Goal: Task Accomplishment & Management: Manage account settings

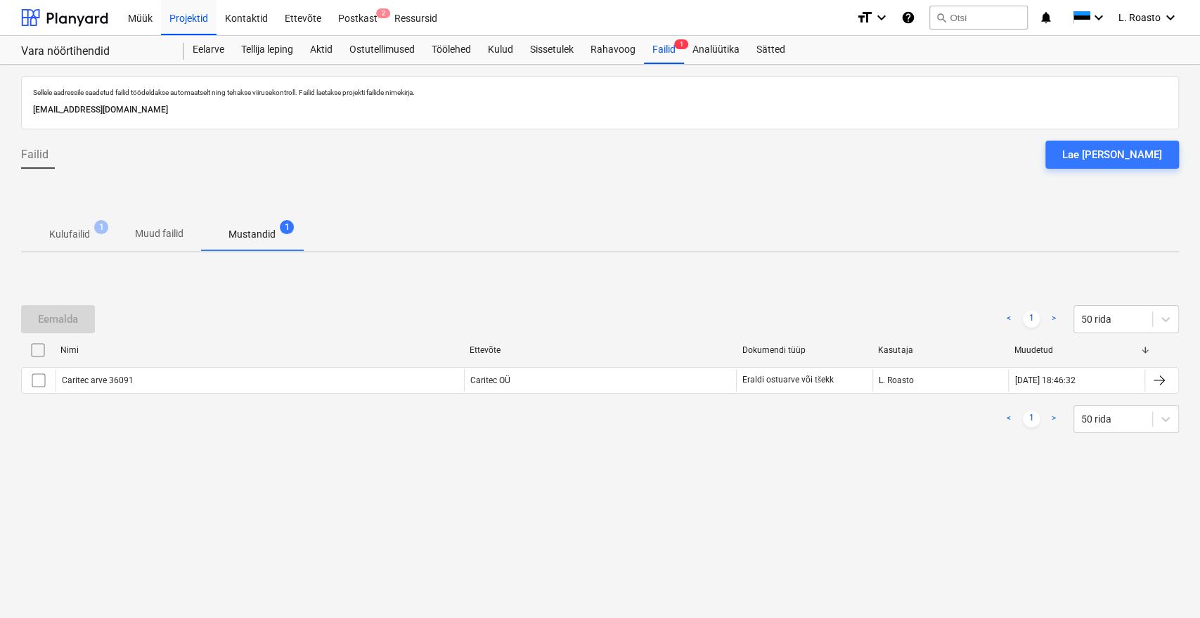
click at [444, 292] on div "Eemalda < 1 > 50 rida Nimi Ettevõte Dokumendi tüüp Kasutaja Muudetud Caritec ar…" at bounding box center [600, 369] width 1158 height 162
click at [212, 46] on div "Eelarve" at bounding box center [208, 50] width 49 height 28
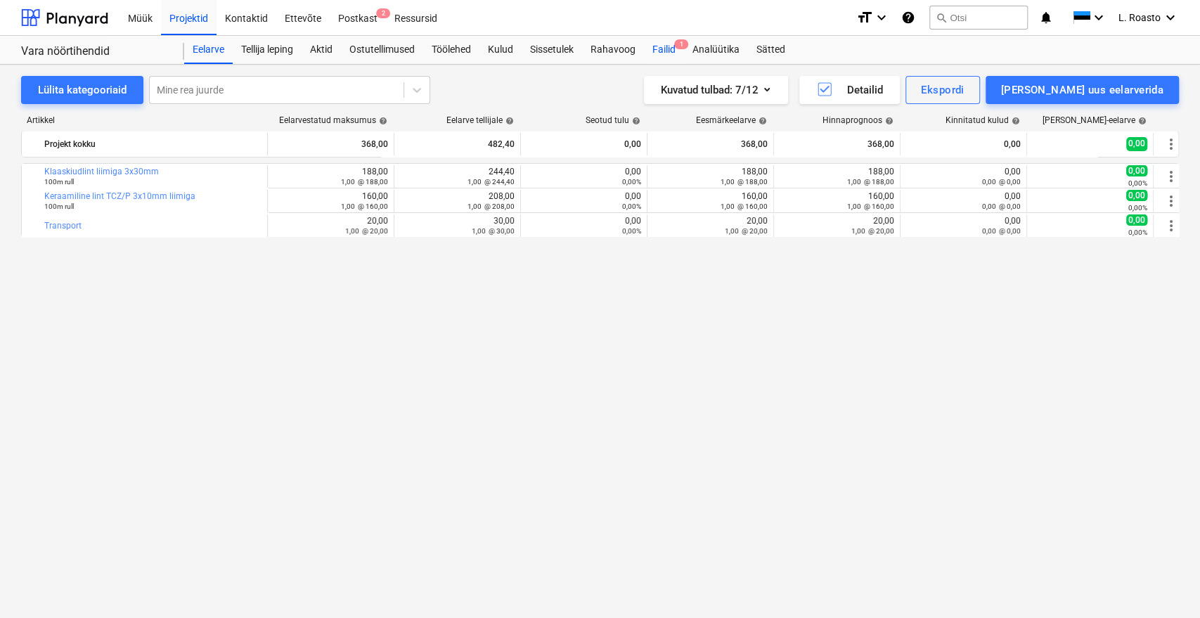
click at [664, 46] on div "Failid 1" at bounding box center [664, 50] width 40 height 28
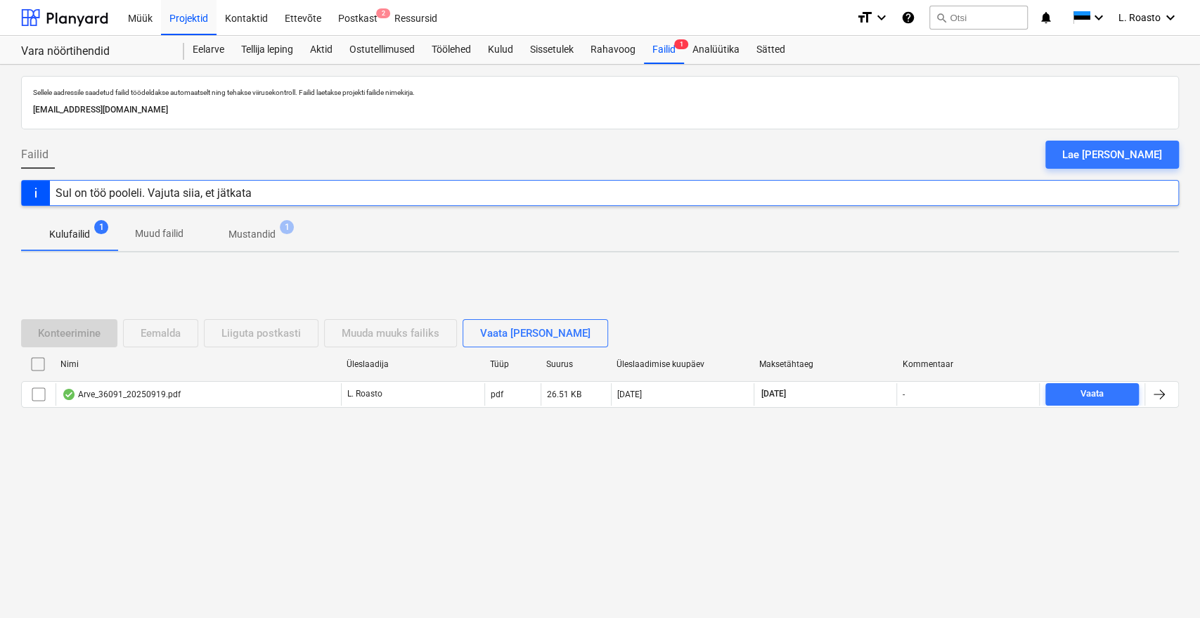
click at [264, 224] on span "Mustandid 1" at bounding box center [251, 233] width 103 height 25
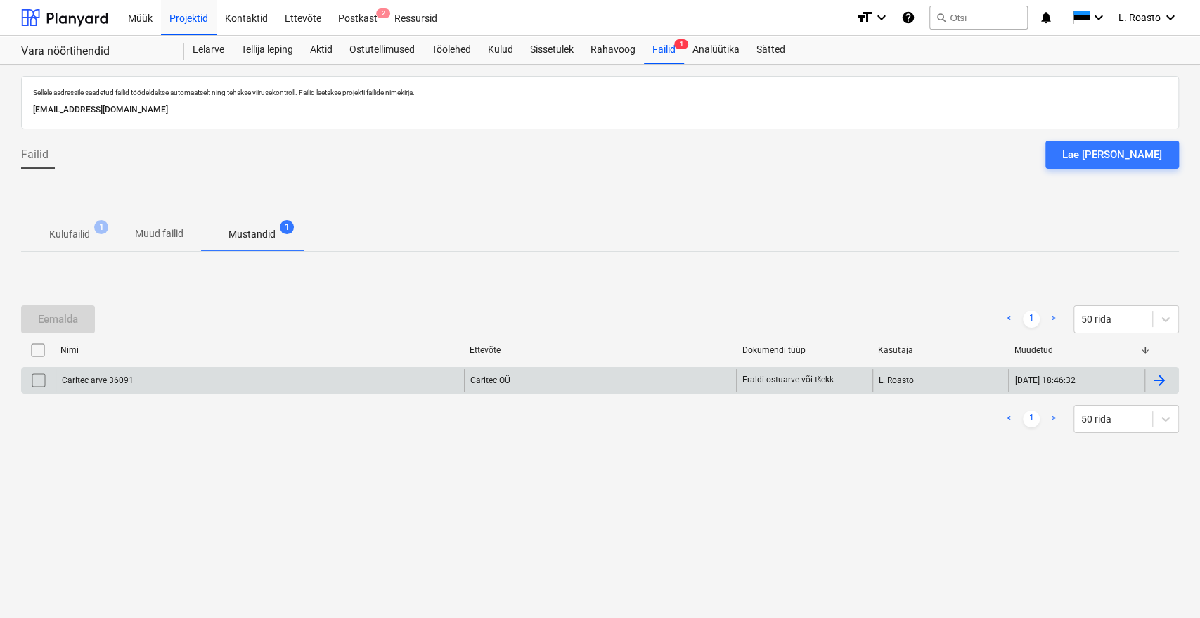
click at [1161, 379] on div at bounding box center [1159, 380] width 17 height 17
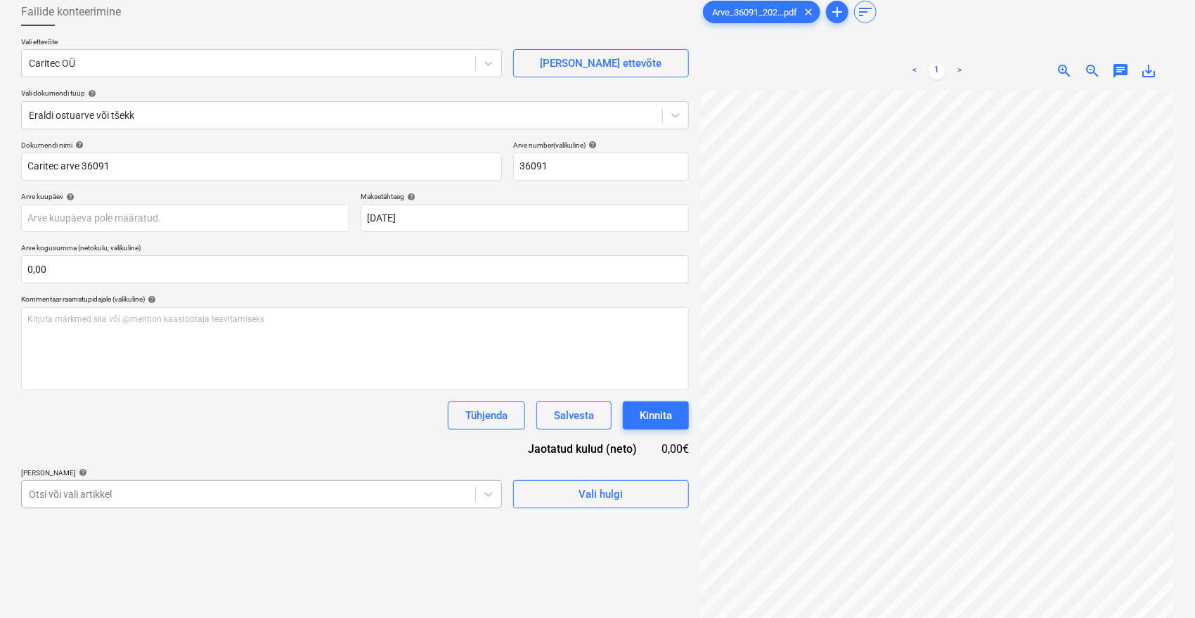
scroll to position [124, 0]
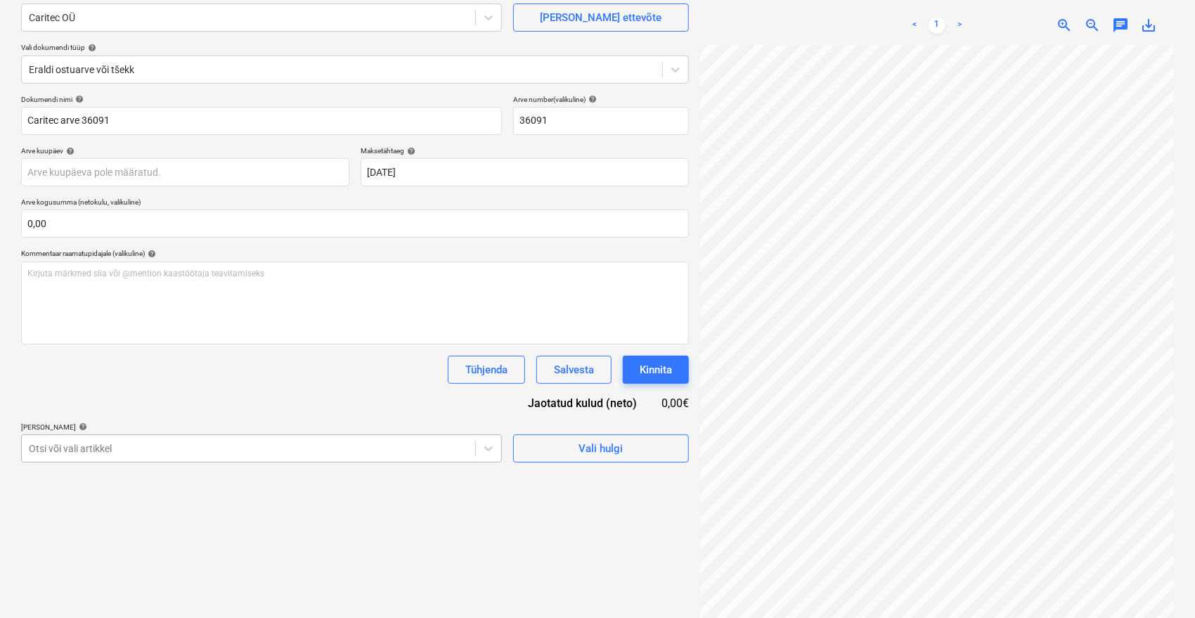
click at [232, 486] on body "Müük Projektid Kontaktid Ettevõte Postkast 2 Ressursid format_size keyboard_arr…" at bounding box center [597, 185] width 1195 height 618
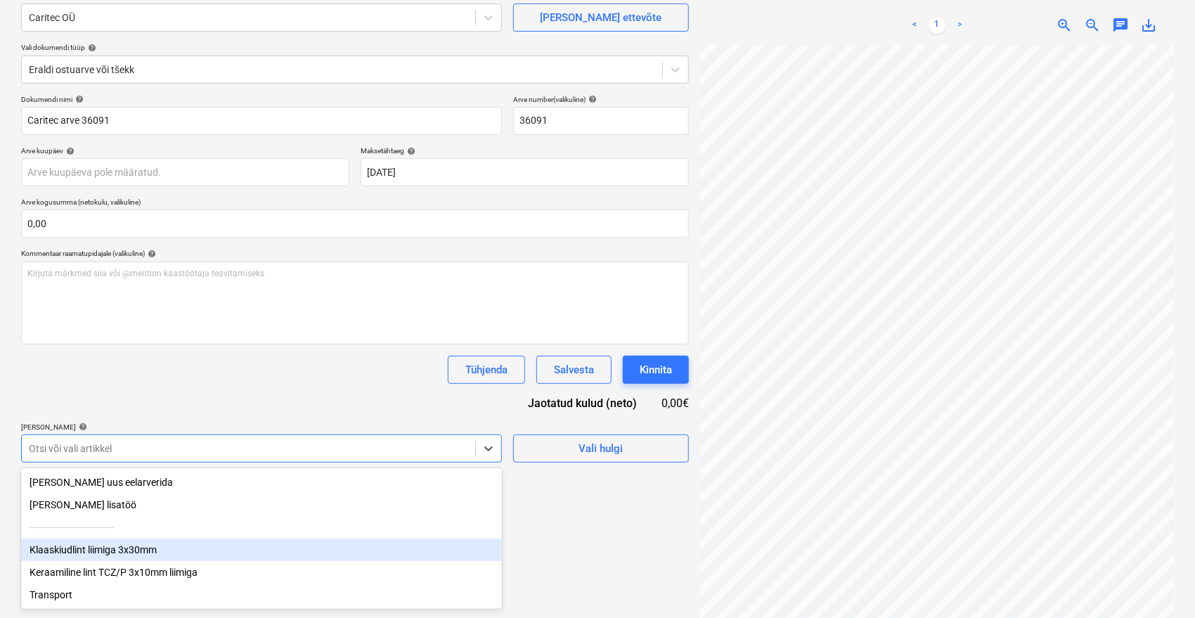
click at [87, 550] on div "Klaaskiudlint liimiga 3x30mm" at bounding box center [261, 550] width 481 height 22
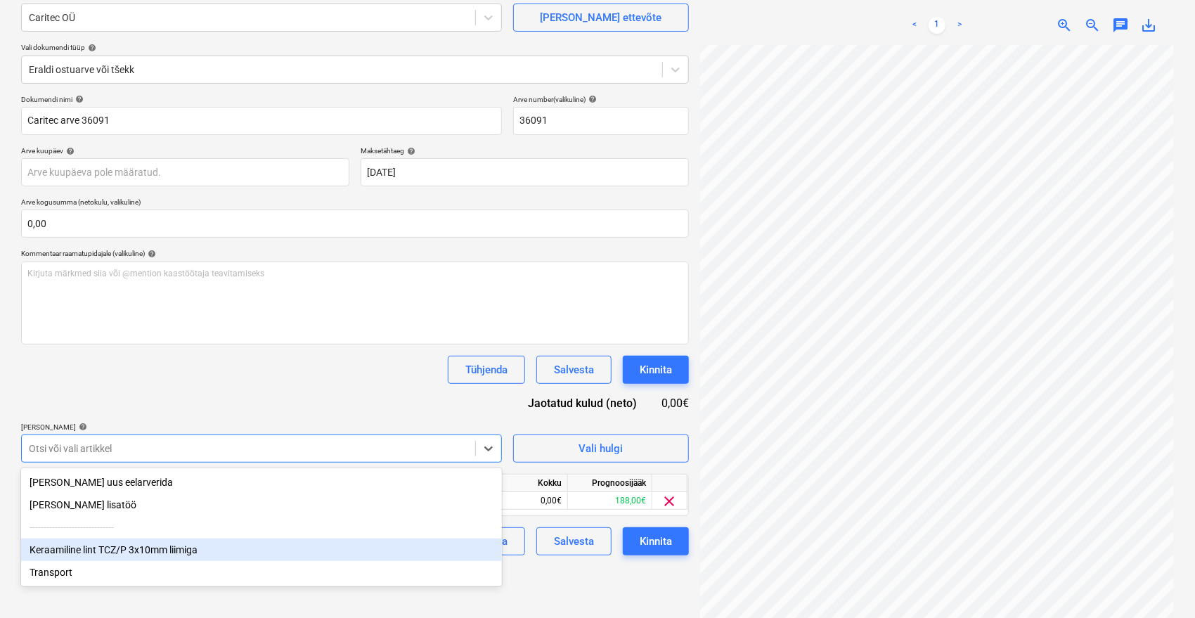
click at [86, 553] on div "Keraamiline lint TCZ/P 3x10mm liimiga" at bounding box center [261, 550] width 481 height 22
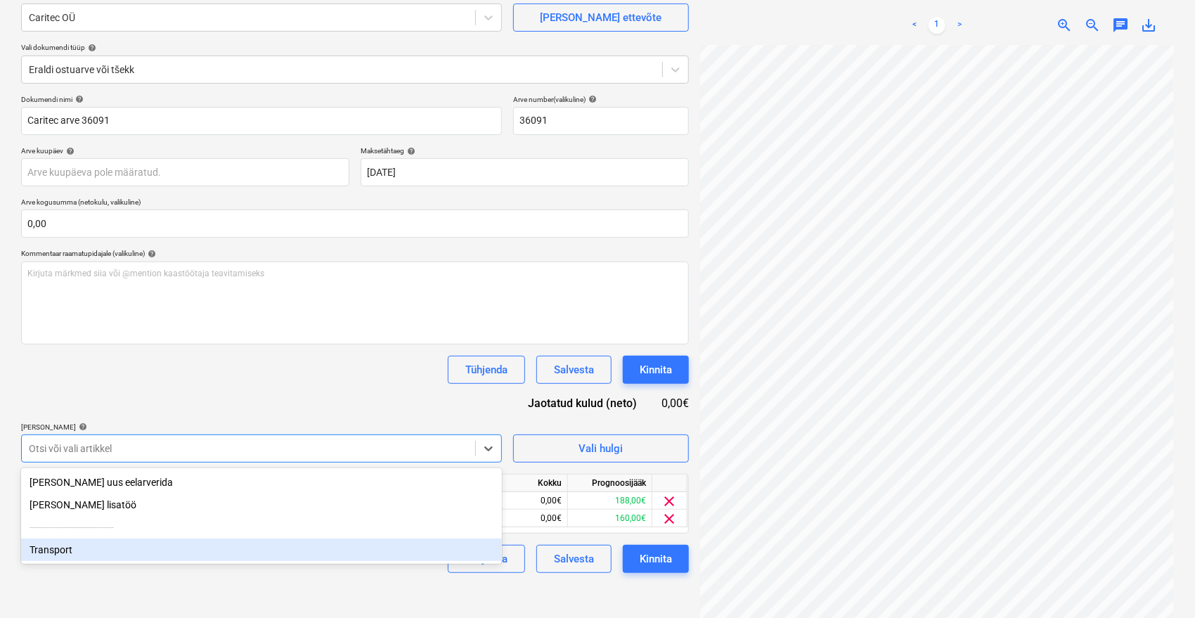
click at [84, 550] on div "Transport" at bounding box center [261, 550] width 481 height 22
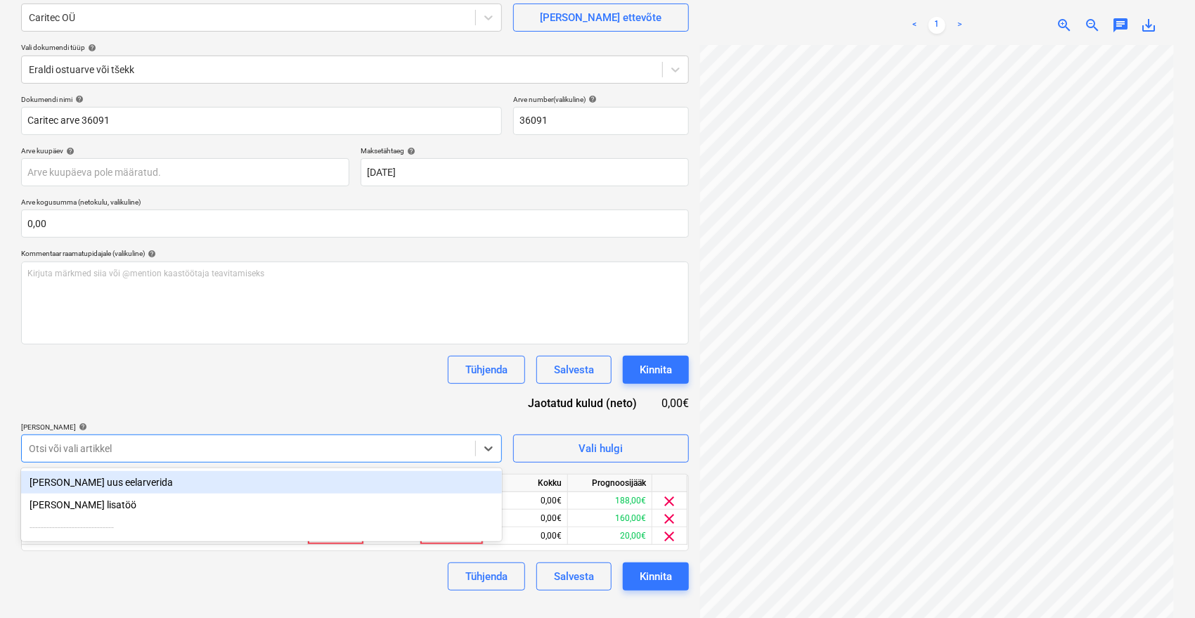
click at [198, 389] on div "Dokumendi nimi help Caritec arve 36091 Arve number (valikuline) help 36091 Arve…" at bounding box center [355, 343] width 668 height 496
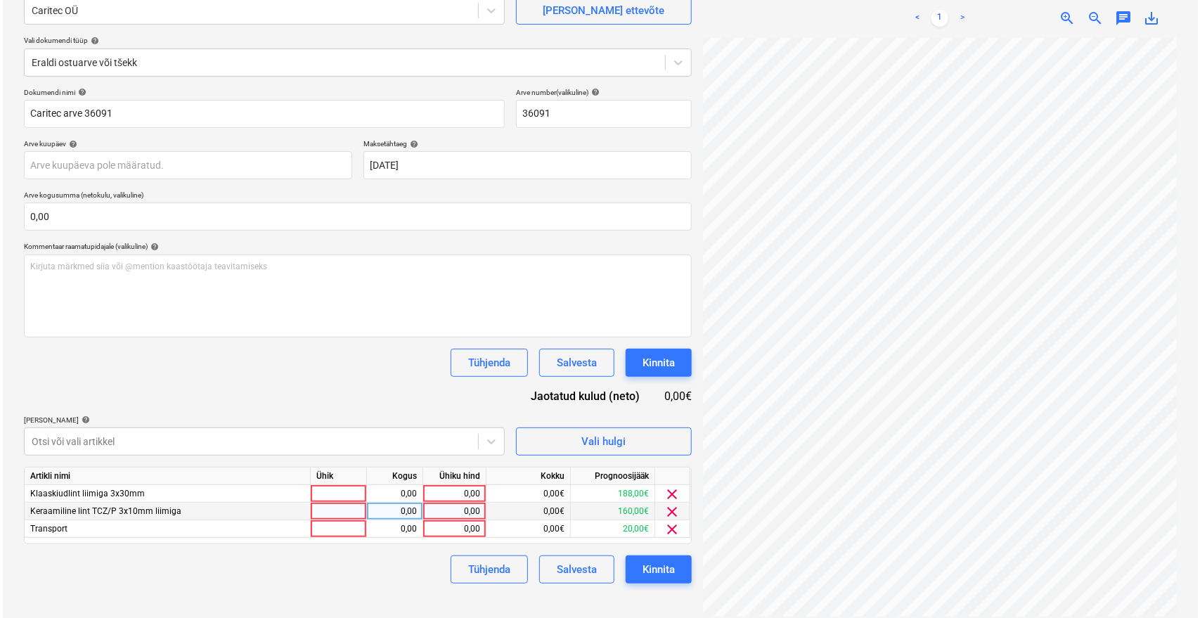
scroll to position [141, 0]
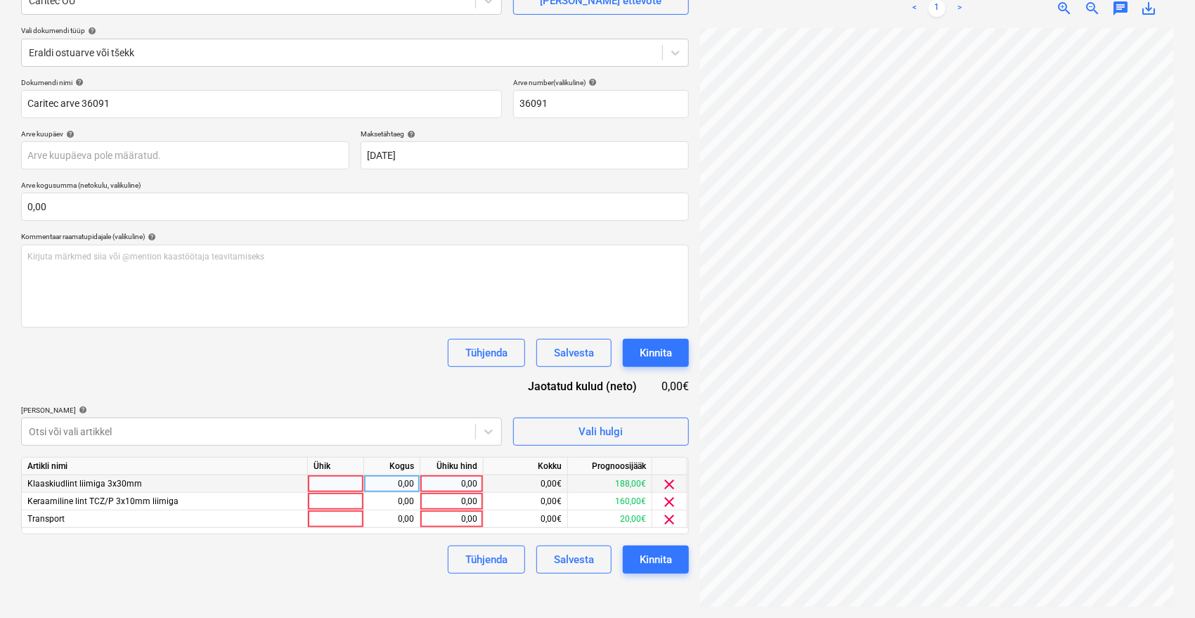
click at [461, 482] on div "0,00" at bounding box center [451, 484] width 51 height 18
type input "188"
click at [457, 504] on div "0,00" at bounding box center [451, 502] width 51 height 18
type input "160"
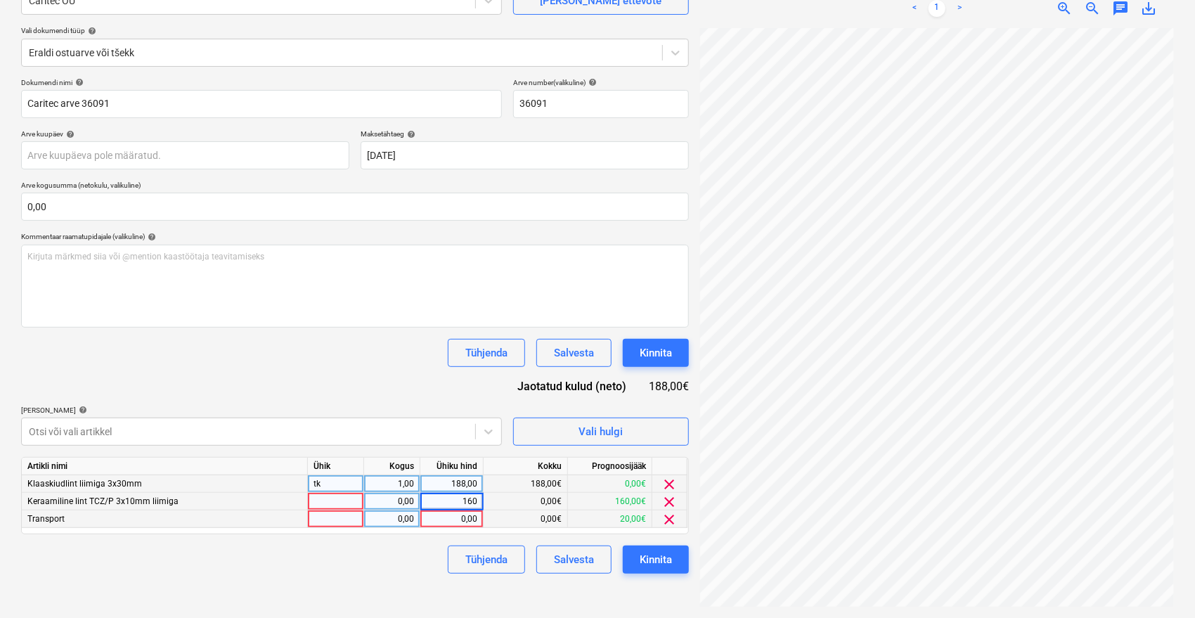
click at [450, 515] on div "0,00" at bounding box center [451, 519] width 51 height 18
type input "8"
click at [336, 380] on div "Dokumendi nimi help Caritec arve 36091 Arve number (valikuline) help 36091 Arve…" at bounding box center [355, 326] width 668 height 496
click at [656, 560] on div "Kinnita" at bounding box center [656, 559] width 32 height 18
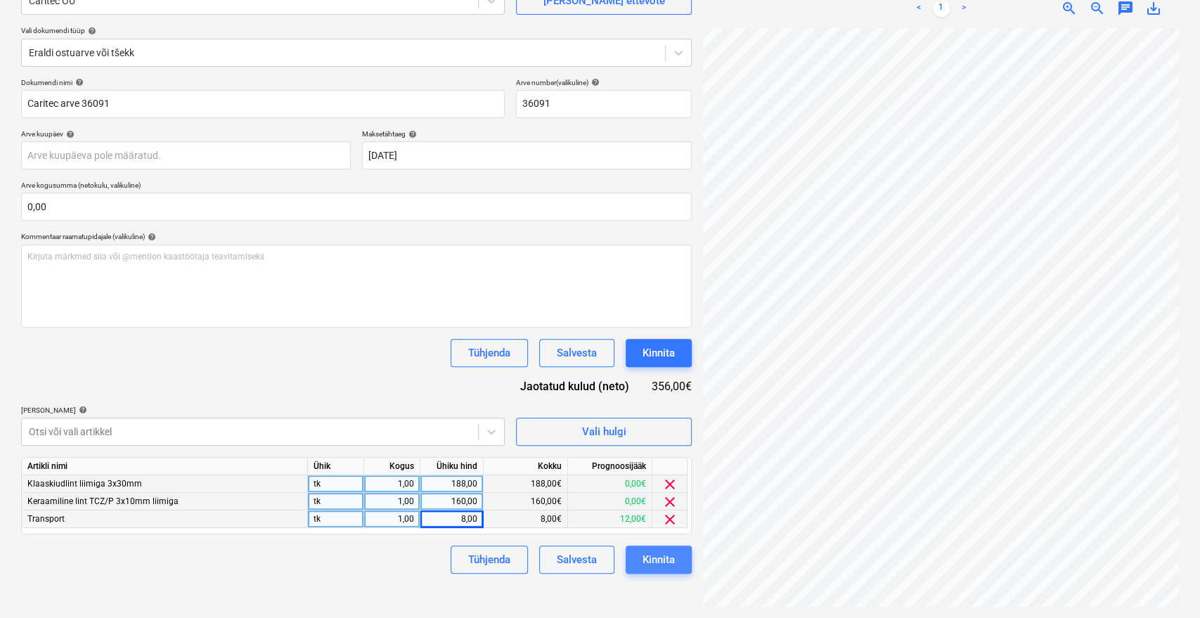
scroll to position [95, 56]
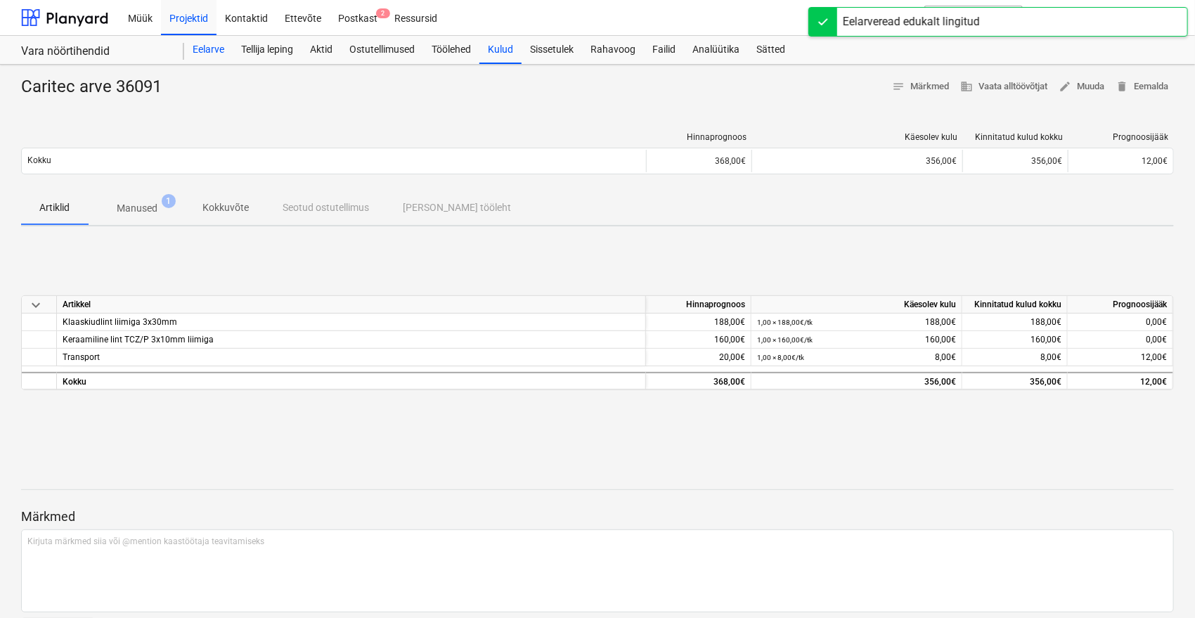
click at [198, 47] on div "Eelarve" at bounding box center [208, 50] width 49 height 28
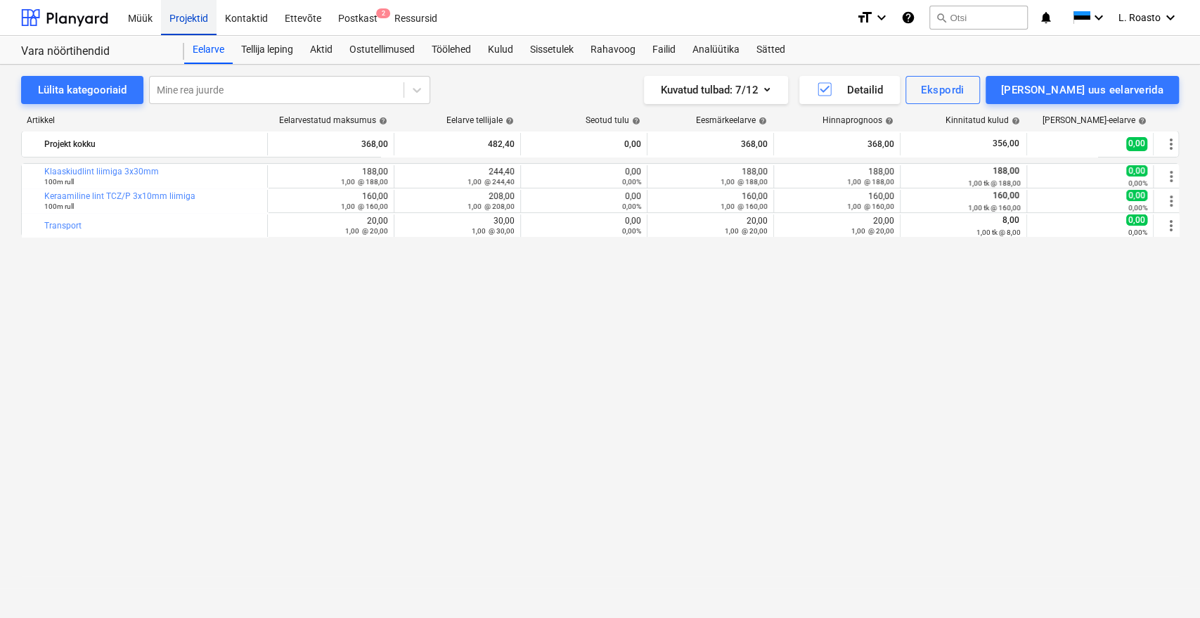
click at [188, 15] on div "Projektid" at bounding box center [189, 17] width 56 height 36
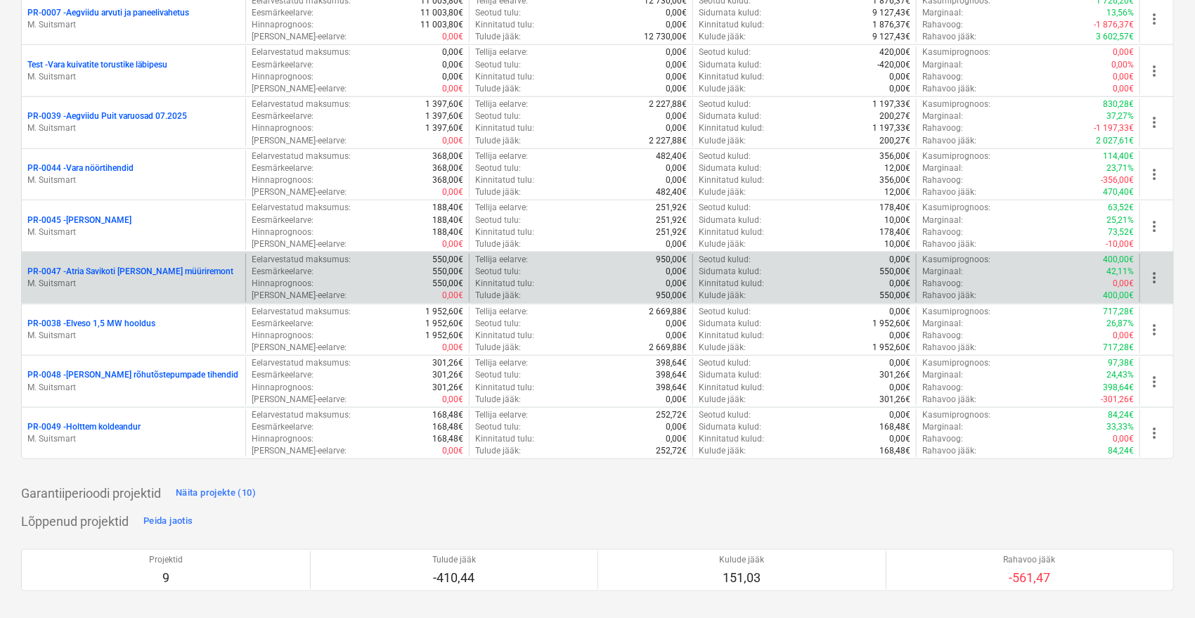
scroll to position [546, 0]
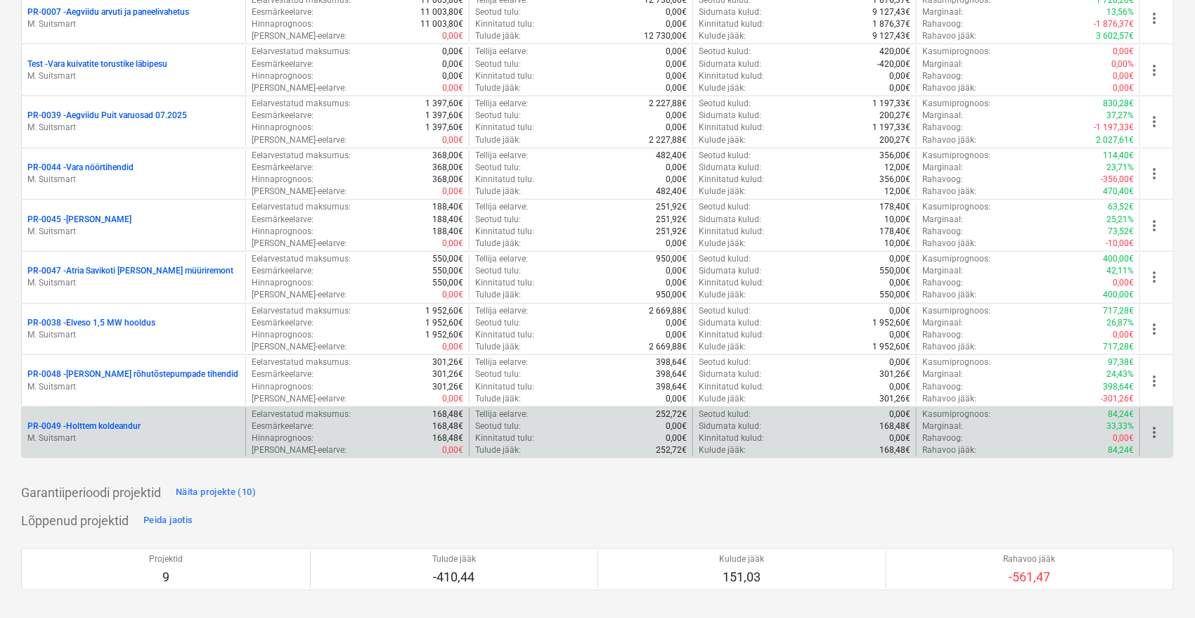
click at [97, 424] on p "PR-0049 - Holttem koldeandur" at bounding box center [83, 426] width 113 height 12
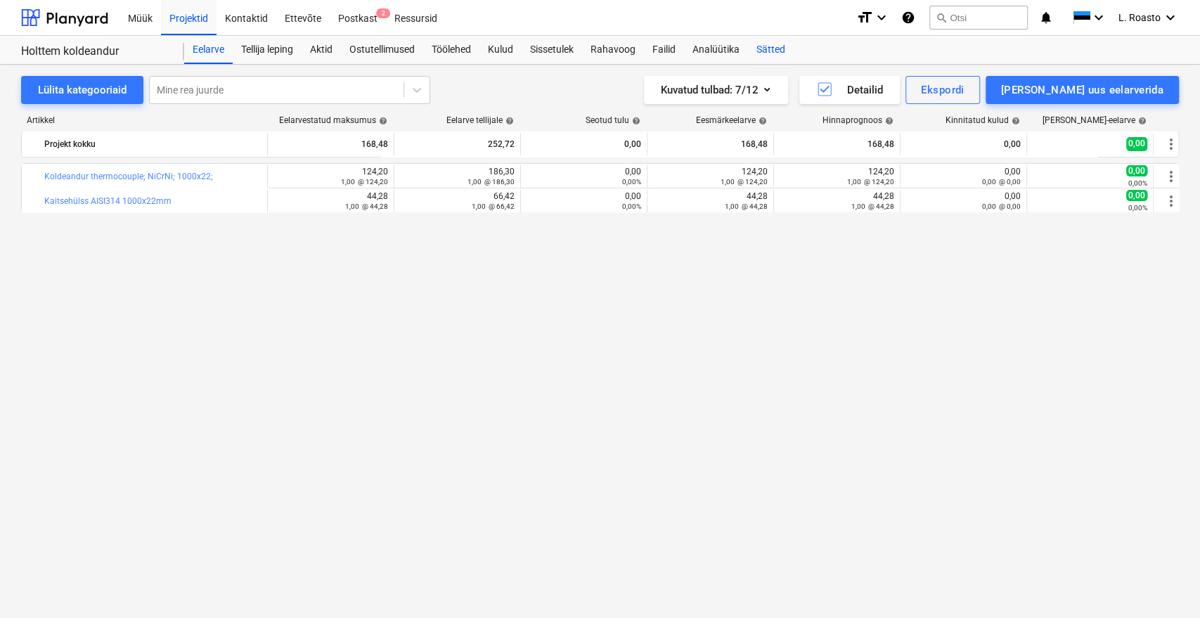
click at [775, 49] on div "Sätted" at bounding box center [771, 50] width 46 height 28
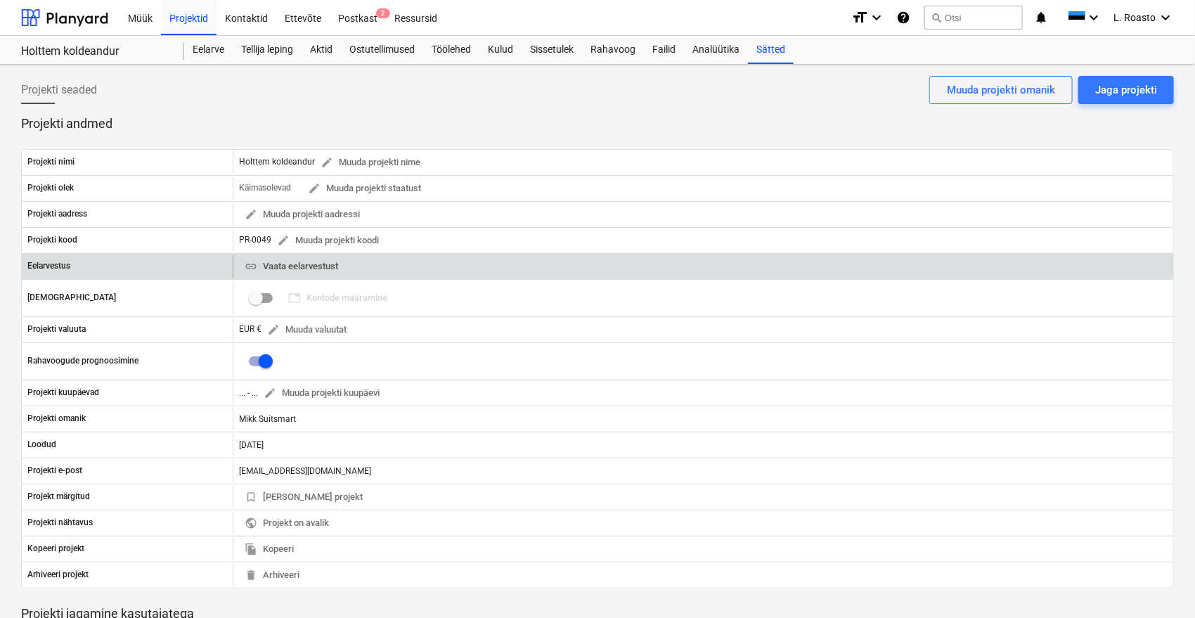
click at [302, 268] on span "link Vaata eelarvestust" at bounding box center [292, 267] width 94 height 16
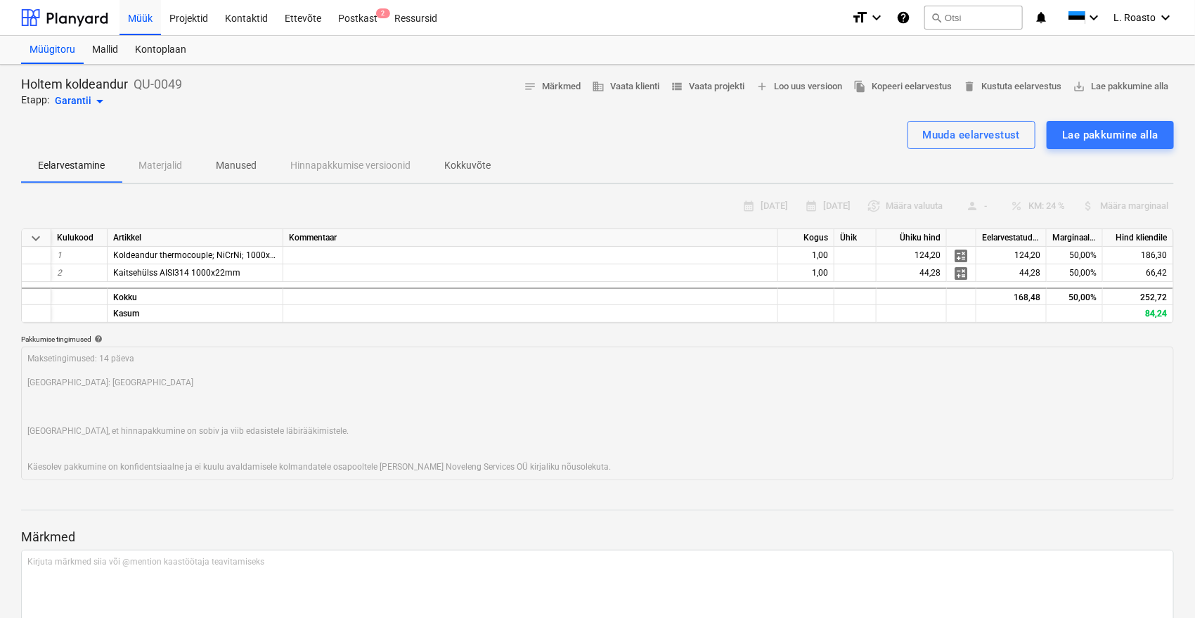
click at [472, 158] on p "Kokkuvõte" at bounding box center [467, 165] width 46 height 15
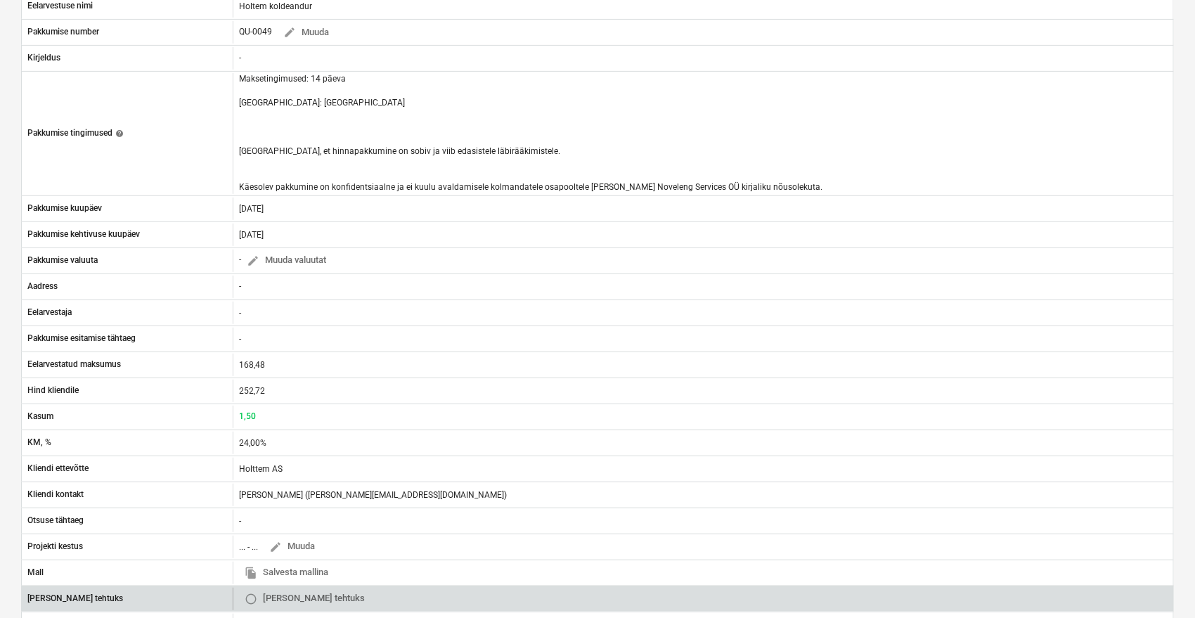
scroll to position [468, 0]
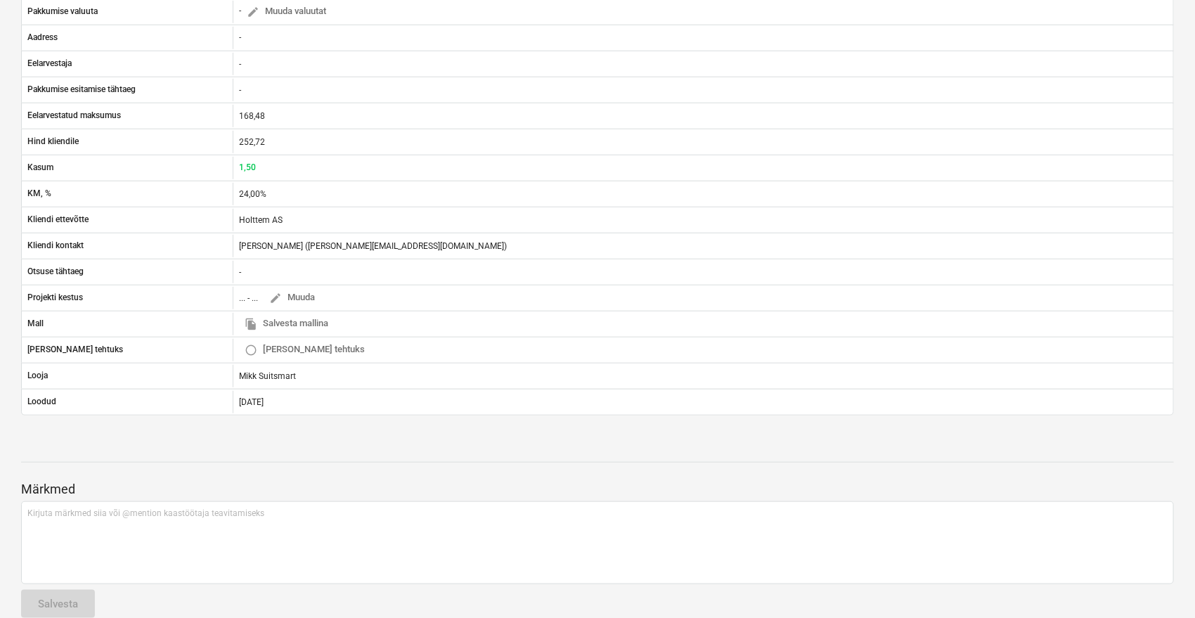
click at [0, 79] on div "Holtem koldeandur QU-0049 Etapp: Garantii arrow_drop_down notes Märkmed busines…" at bounding box center [597, 118] width 1195 height 1044
click at [0, 168] on div "Holtem koldeandur QU-0049 Etapp: Garantii arrow_drop_down notes Märkmed busines…" at bounding box center [597, 118] width 1195 height 1044
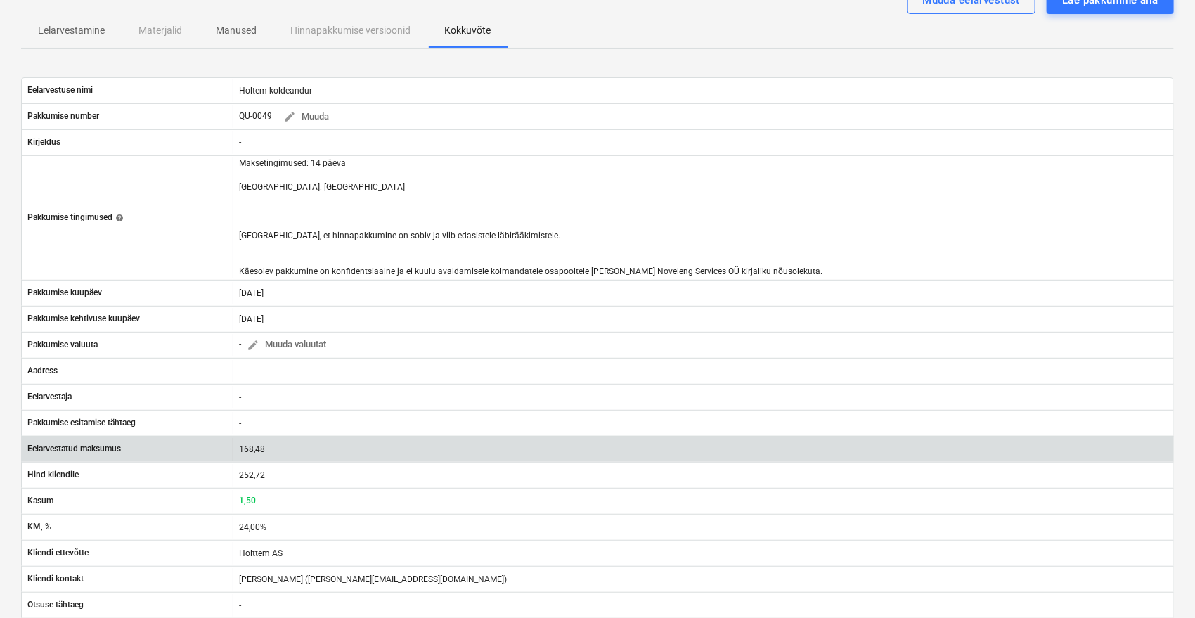
scroll to position [0, 0]
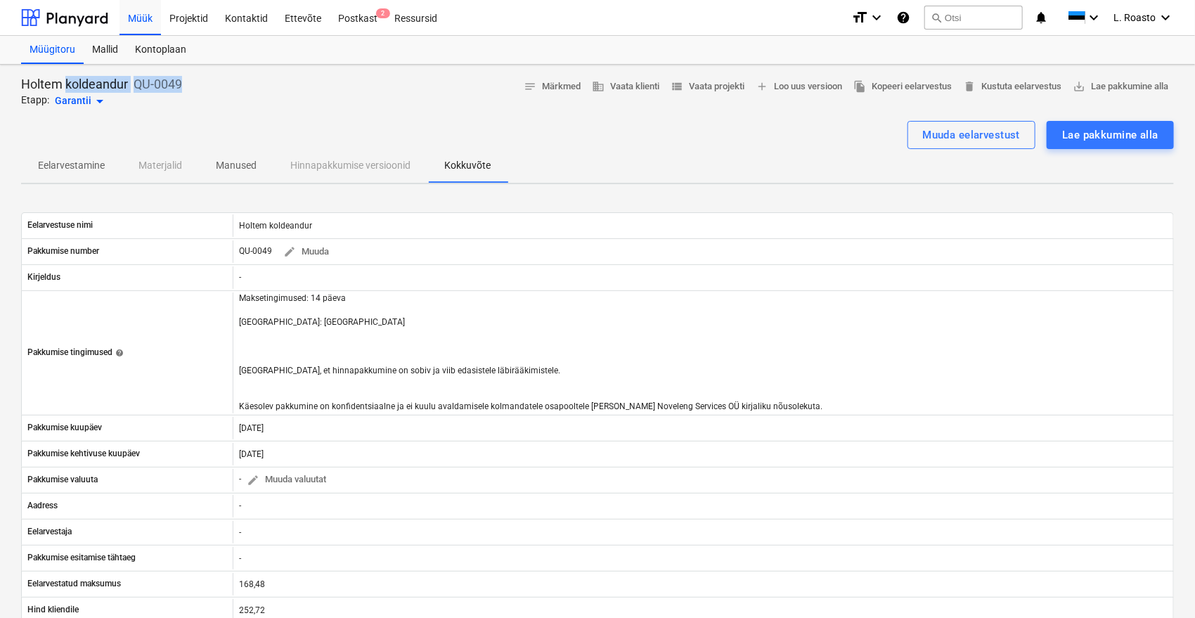
drag, startPoint x: 186, startPoint y: 80, endPoint x: 64, endPoint y: 78, distance: 122.4
click at [64, 78] on div "Holtem koldeandur QU-0049 Etapp: Garantii arrow_drop_down notes Märkmed busines…" at bounding box center [597, 93] width 1153 height 34
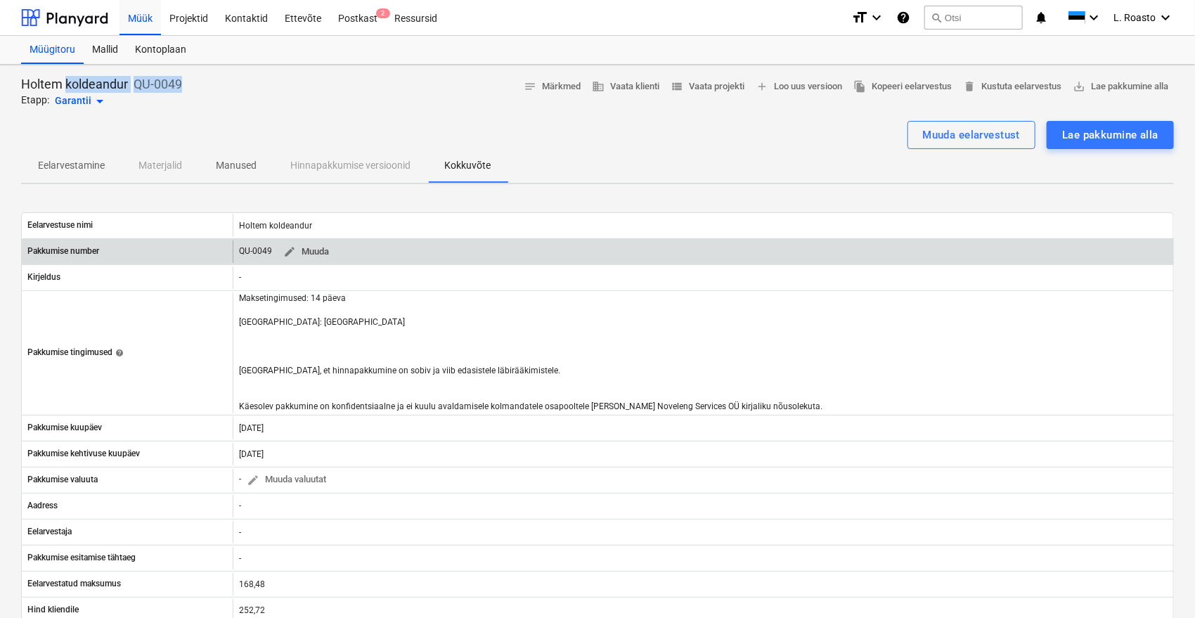
copy div "koldeandur QU-0049"
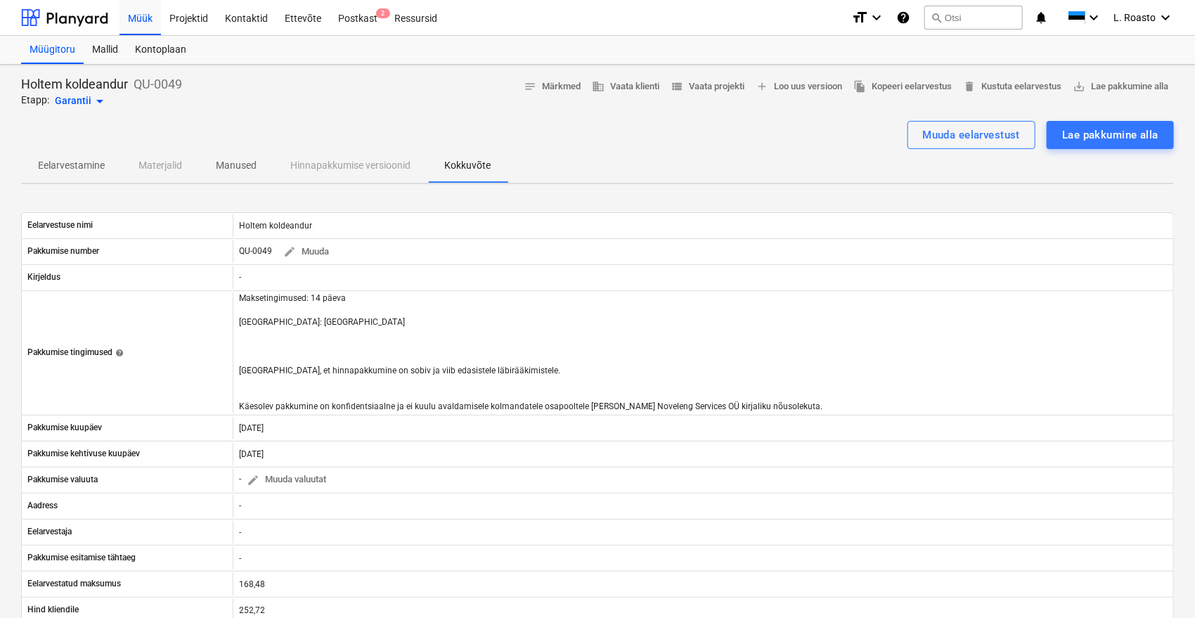
click at [0, 176] on div "Holtem koldeandur QU-0049 Etapp: Garantii arrow_drop_down notes Märkmed busines…" at bounding box center [597, 587] width 1195 height 1044
click at [86, 156] on span "Eelarvestamine" at bounding box center [71, 165] width 101 height 23
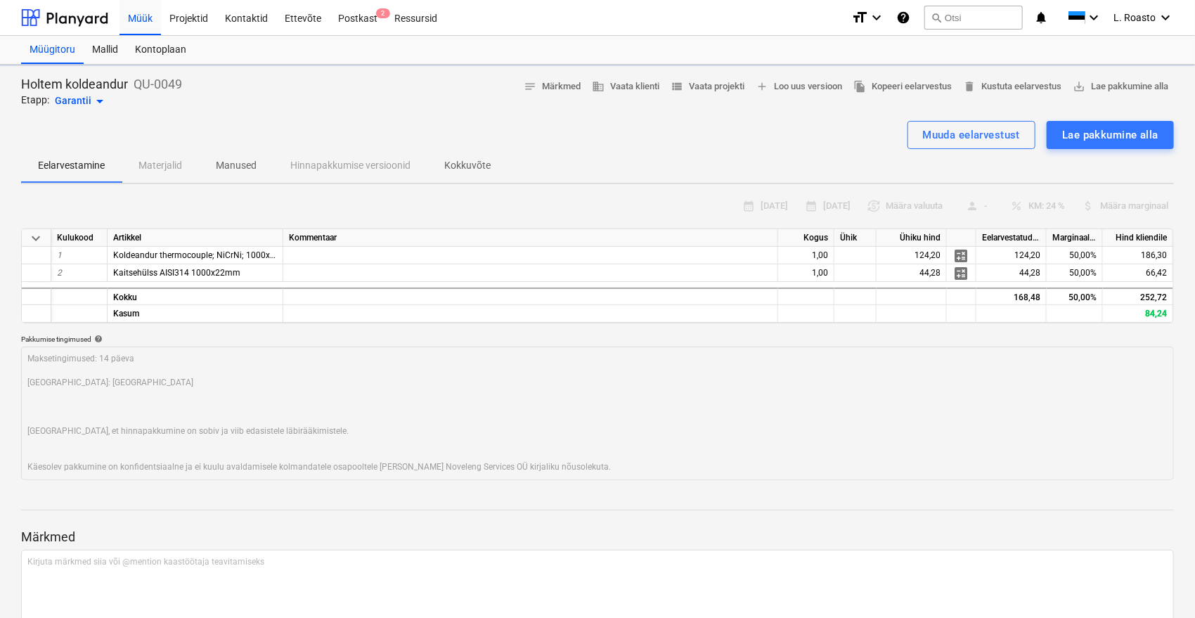
type textarea "x"
click at [155, 256] on span "Koldeandur thermocouple; NiCrNi; 1000x22;" at bounding box center [197, 255] width 169 height 10
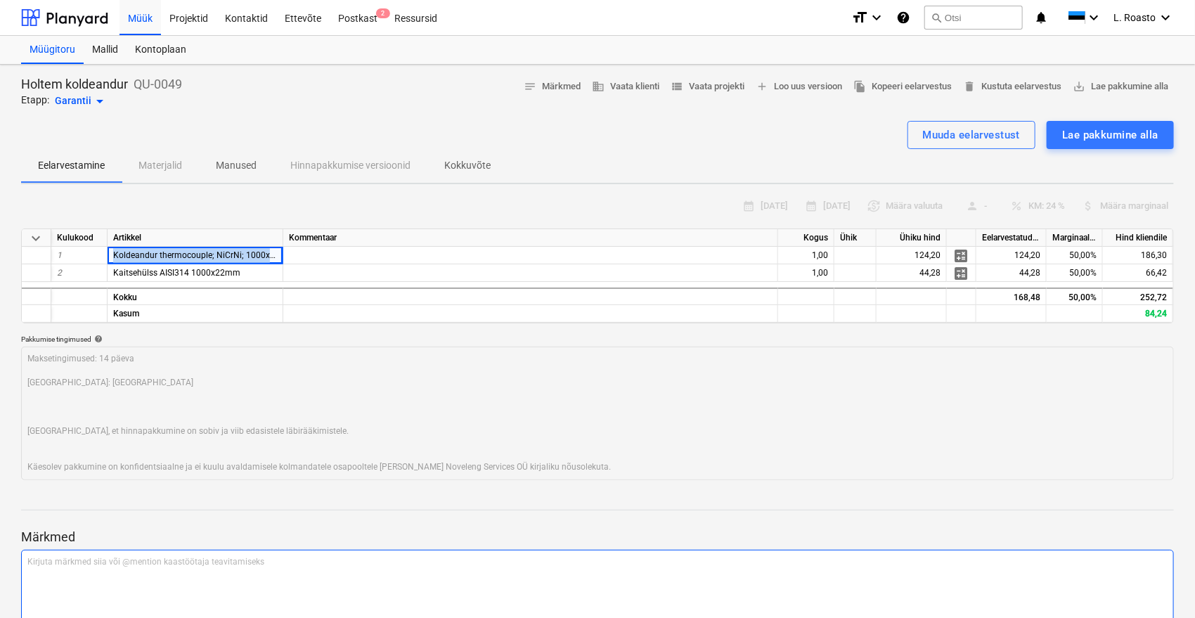
copy span "Koldeandur thermocouple; NiCrNi; 1000x22;"
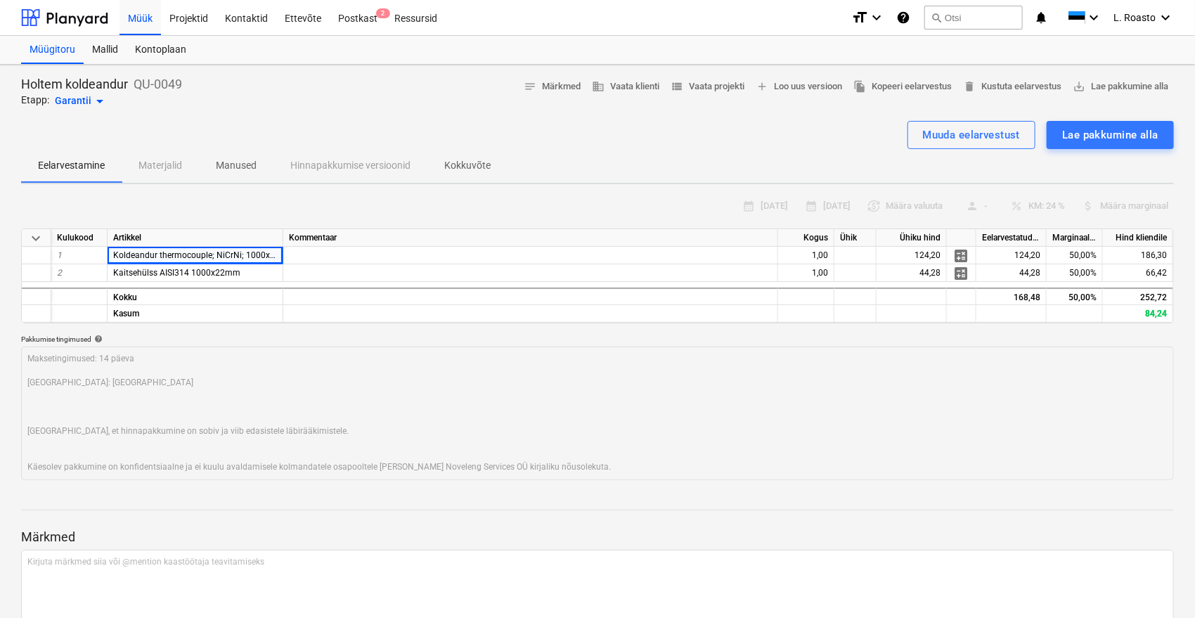
click at [0, 202] on div "Holtem koldeandur QU-0049 Etapp: Garantii arrow_drop_down notes Märkmed busines…" at bounding box center [597, 377] width 1195 height 624
click at [158, 276] on span "Kaitsehülss AISI314 1000x22mm" at bounding box center [176, 273] width 127 height 10
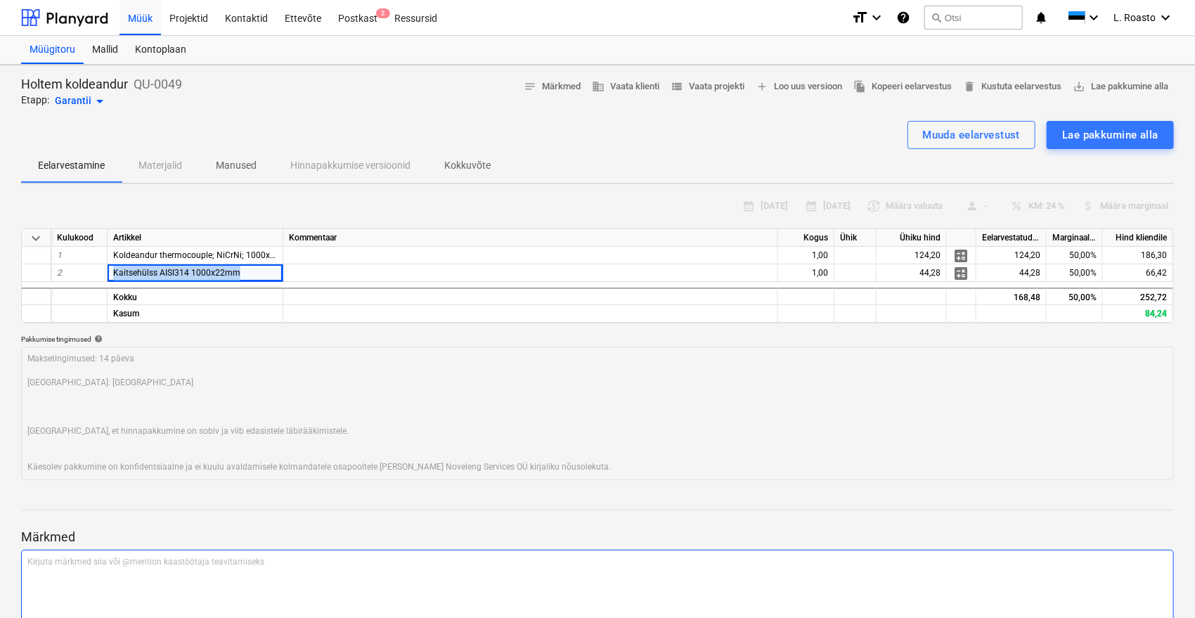
copy span "Kaitsehülss AISI314 1000x22mm"
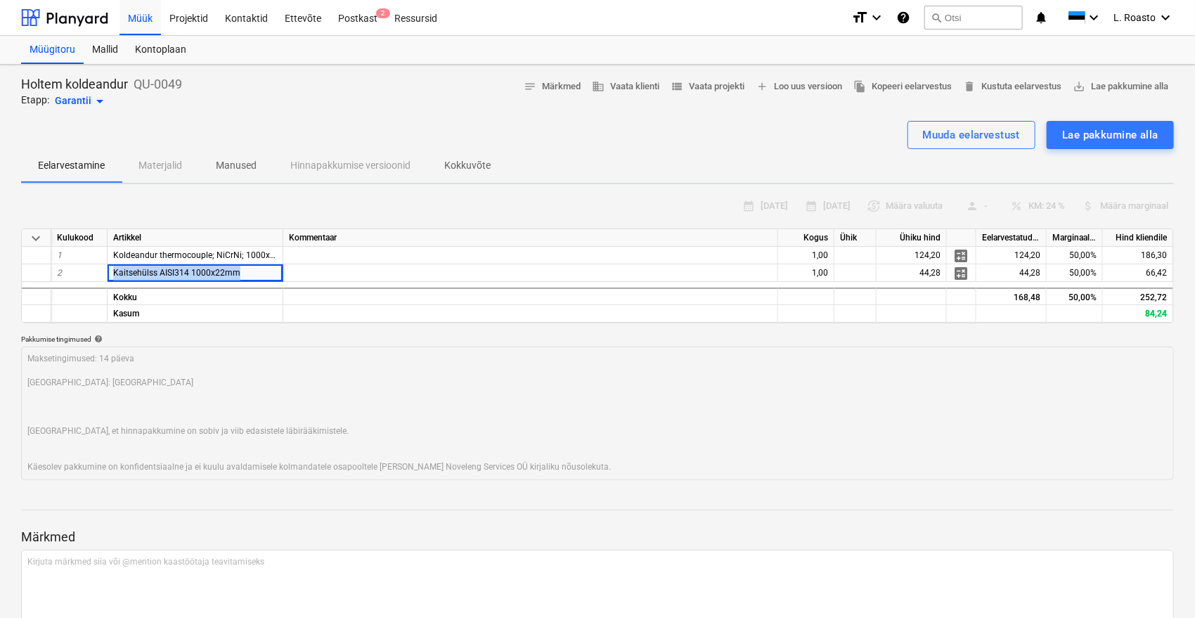
click at [682, 11] on div "Müük Projektid Kontaktid Ettevõte Postkast 2 Ressursid" at bounding box center [480, 17] width 721 height 35
click at [732, 81] on span "view_list Vaata projekti" at bounding box center [708, 87] width 74 height 16
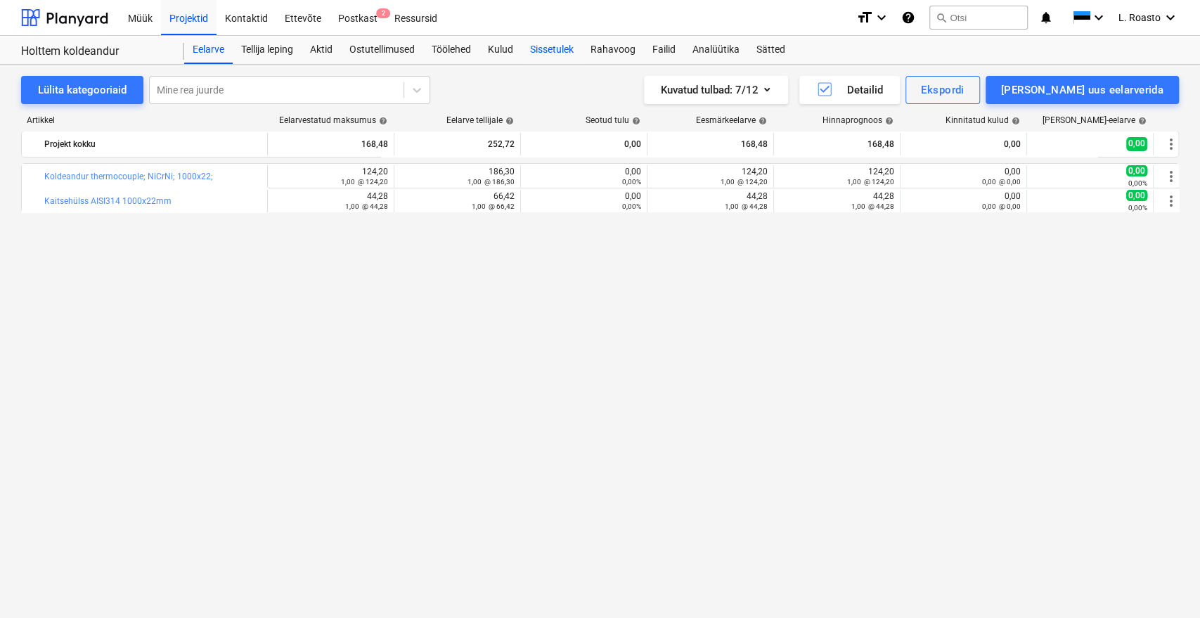
click at [543, 51] on div "Sissetulek" at bounding box center [552, 50] width 60 height 28
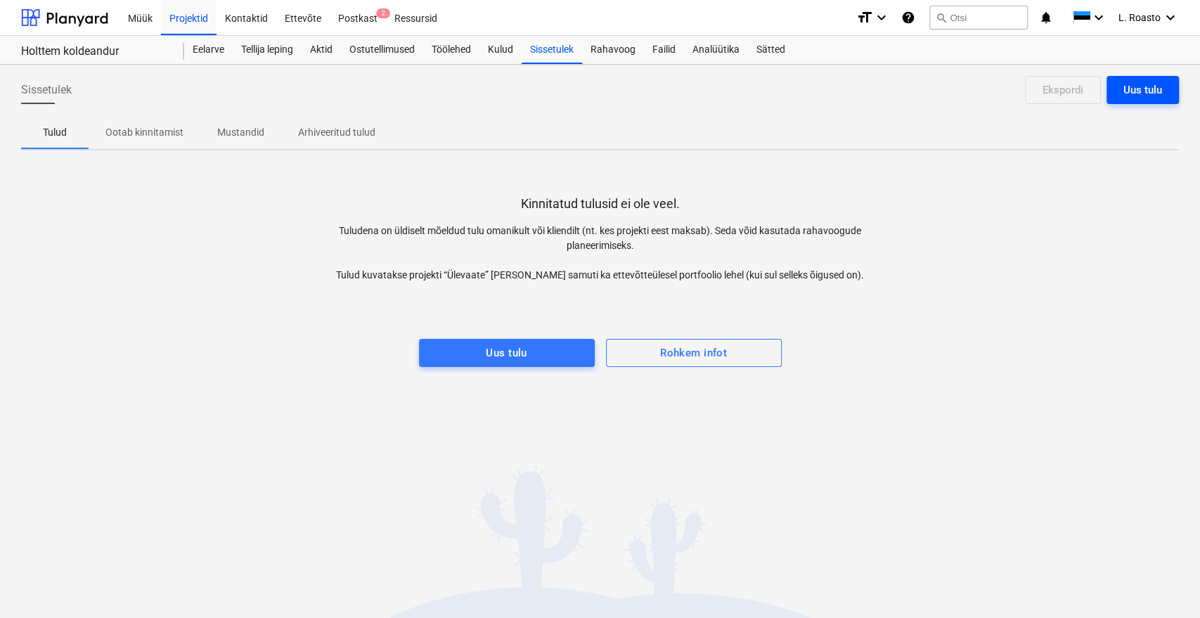
click at [1147, 86] on div "Uus tulu" at bounding box center [1142, 90] width 39 height 18
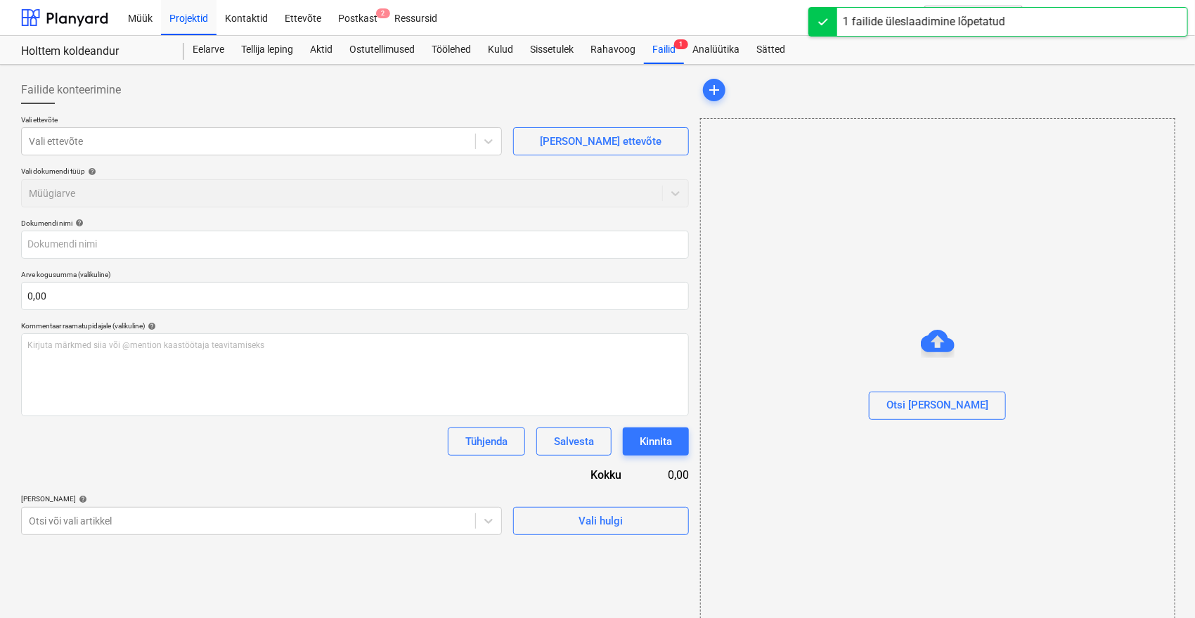
type input "Noveleng Services 25071_Holttem.pdf"
click at [250, 106] on div at bounding box center [355, 109] width 668 height 11
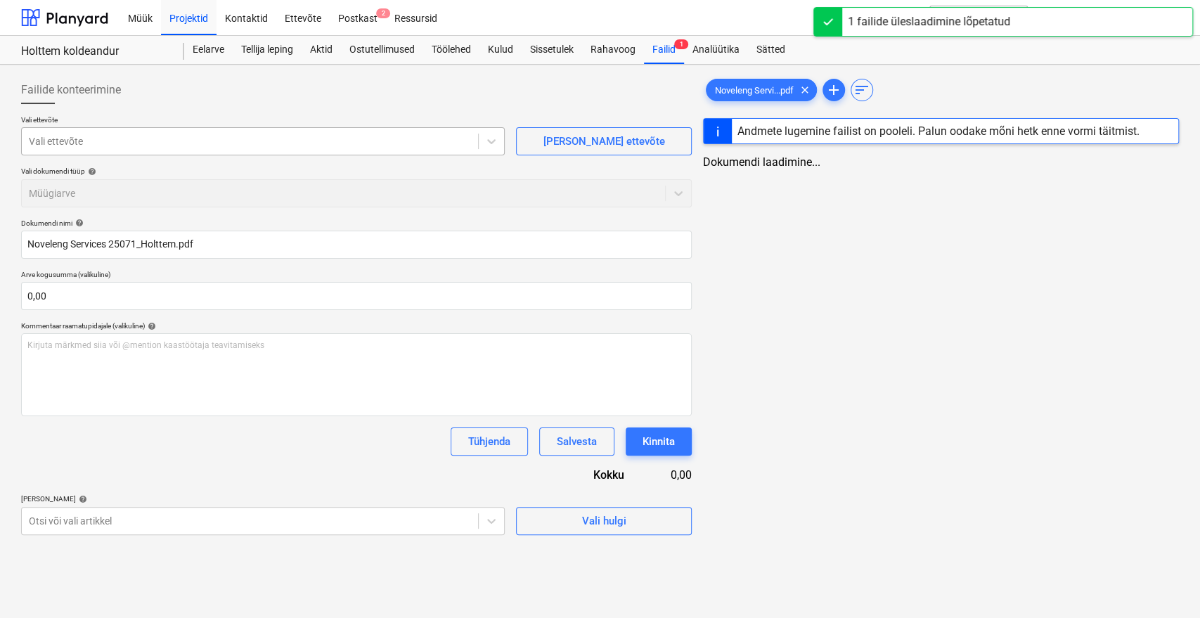
click at [172, 147] on div at bounding box center [250, 141] width 442 height 14
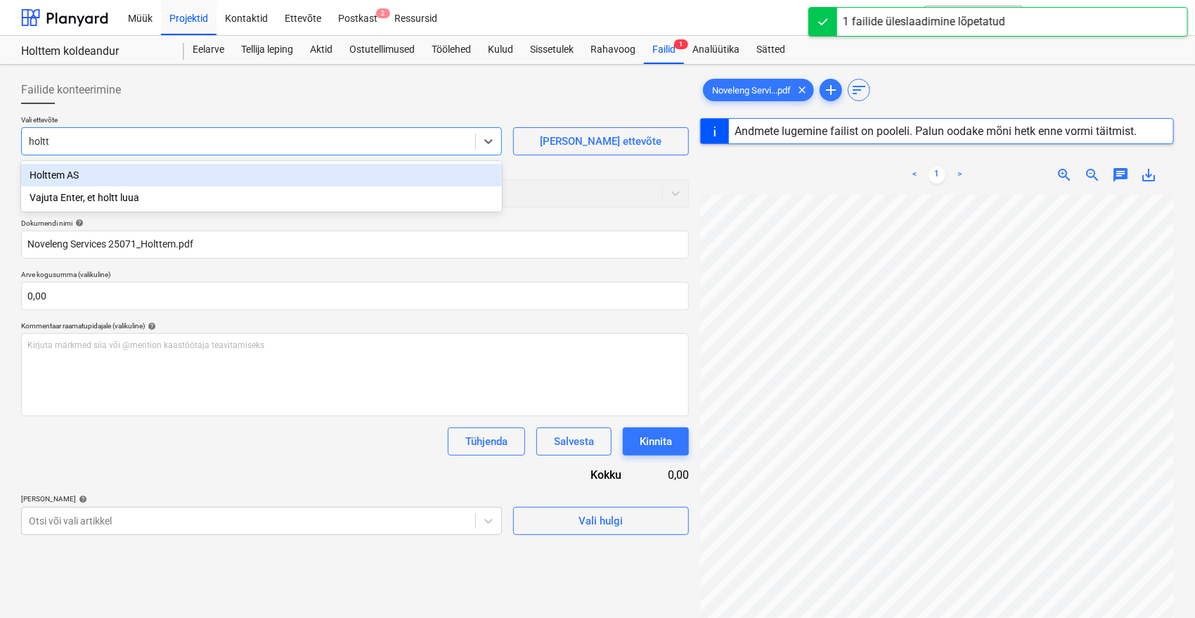
type input "holtte"
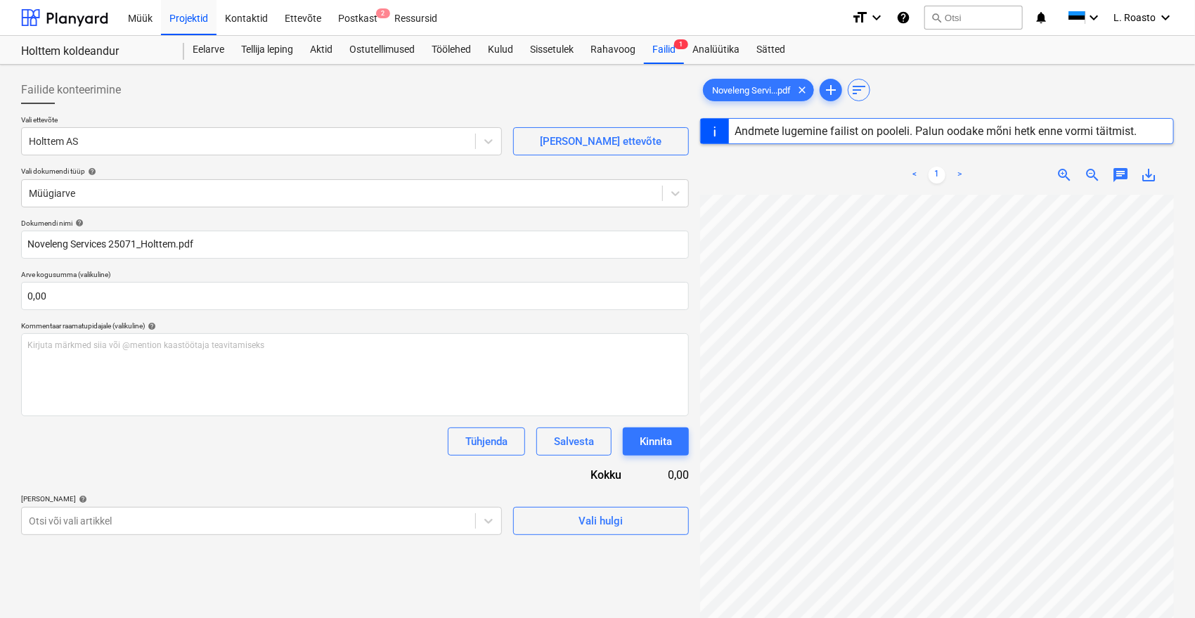
click at [597, 87] on div "Failide konteerimine" at bounding box center [355, 90] width 668 height 28
click at [720, 88] on span "Noveleng Servi...pdf" at bounding box center [752, 90] width 96 height 11
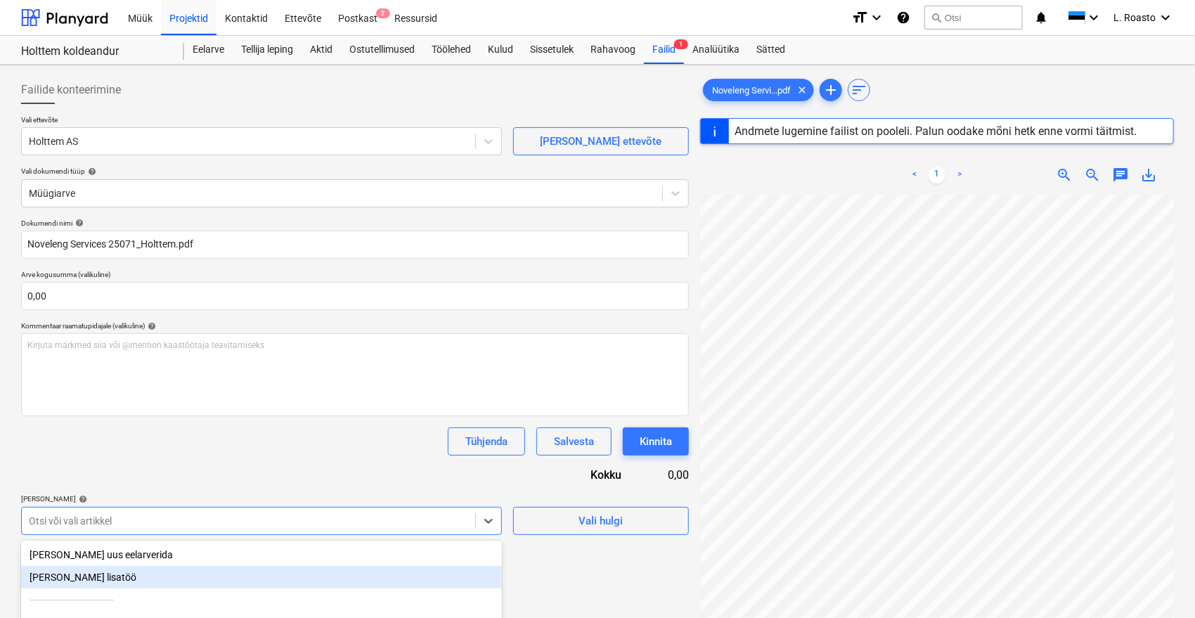
scroll to position [49, 0]
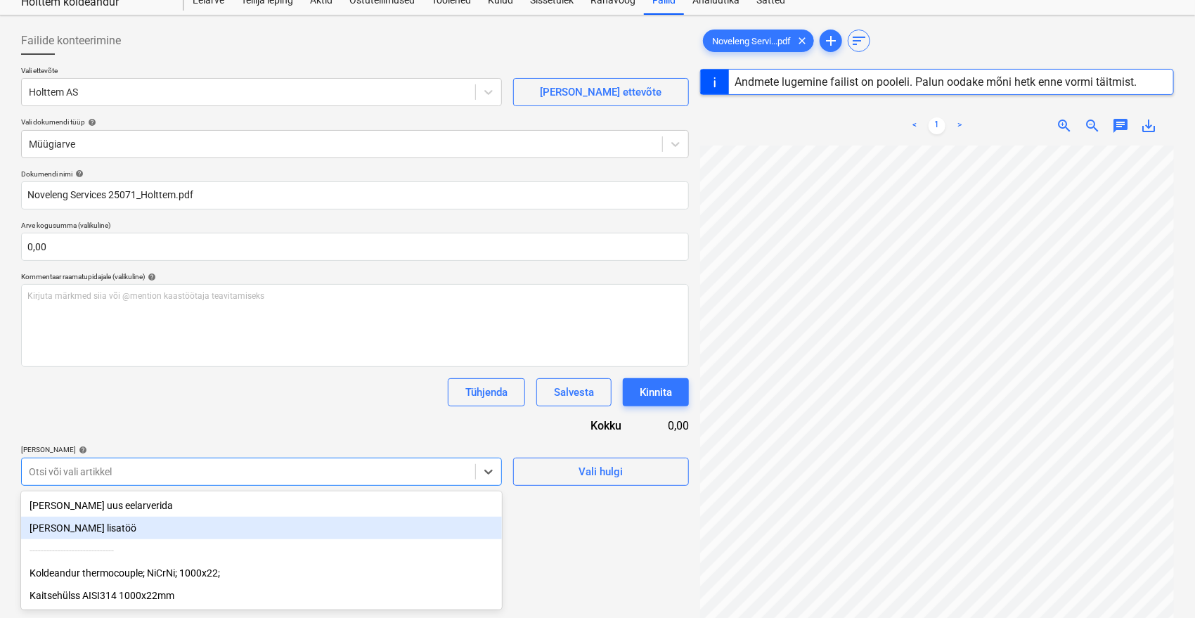
click at [157, 517] on body "Müük Projektid Kontaktid Ettevõte Postkast 2 Ressursid format_size keyboard_arr…" at bounding box center [597, 260] width 1195 height 618
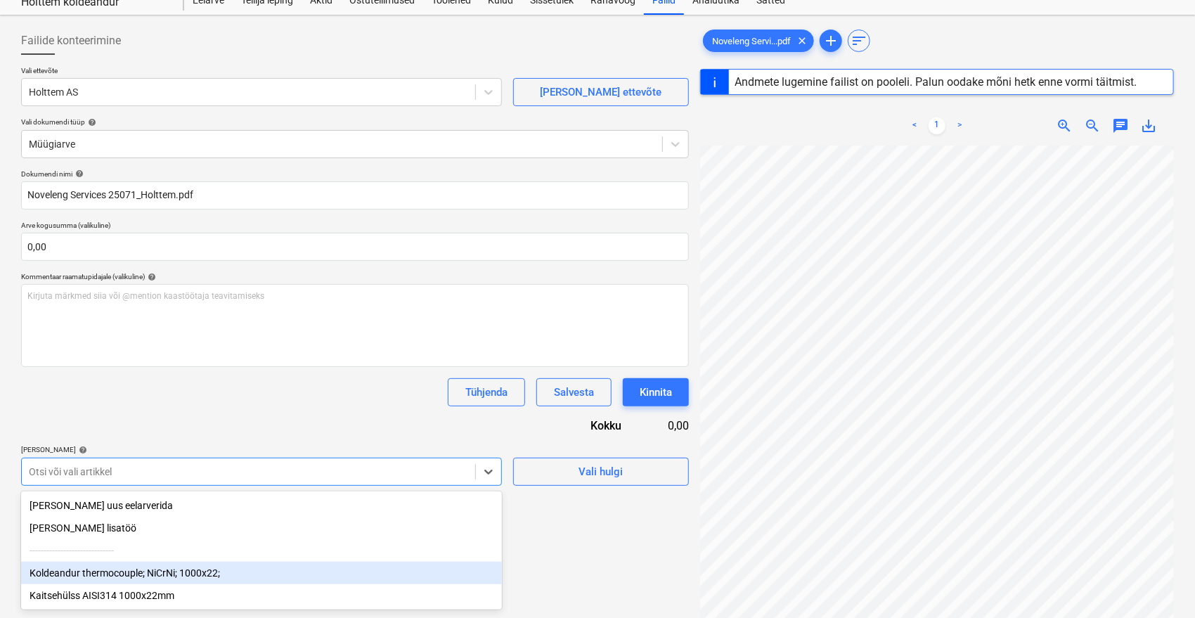
click at [117, 570] on div "Koldeandur thermocouple; NiCrNi; 1000x22;" at bounding box center [261, 573] width 481 height 22
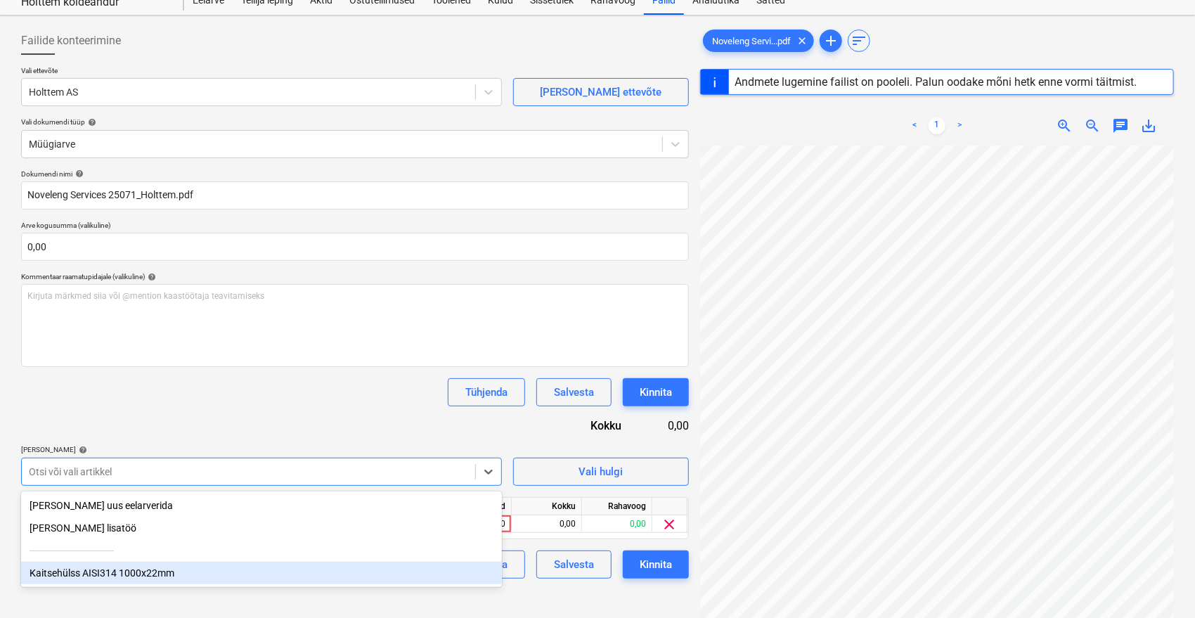
click at [113, 577] on div "Kaitsehülss AISI314 1000x22mm" at bounding box center [261, 573] width 481 height 22
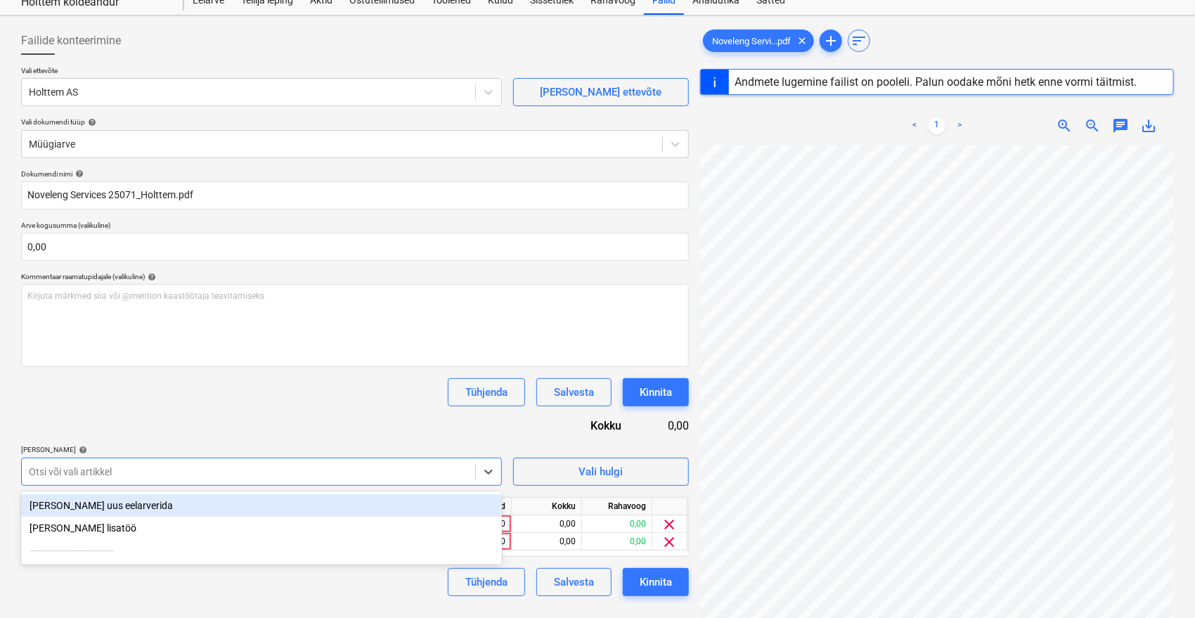
click at [288, 416] on div "Dokumendi nimi help Noveleng Services 25071_Holttem.pdf Arve kogusumma (valikul…" at bounding box center [355, 382] width 668 height 427
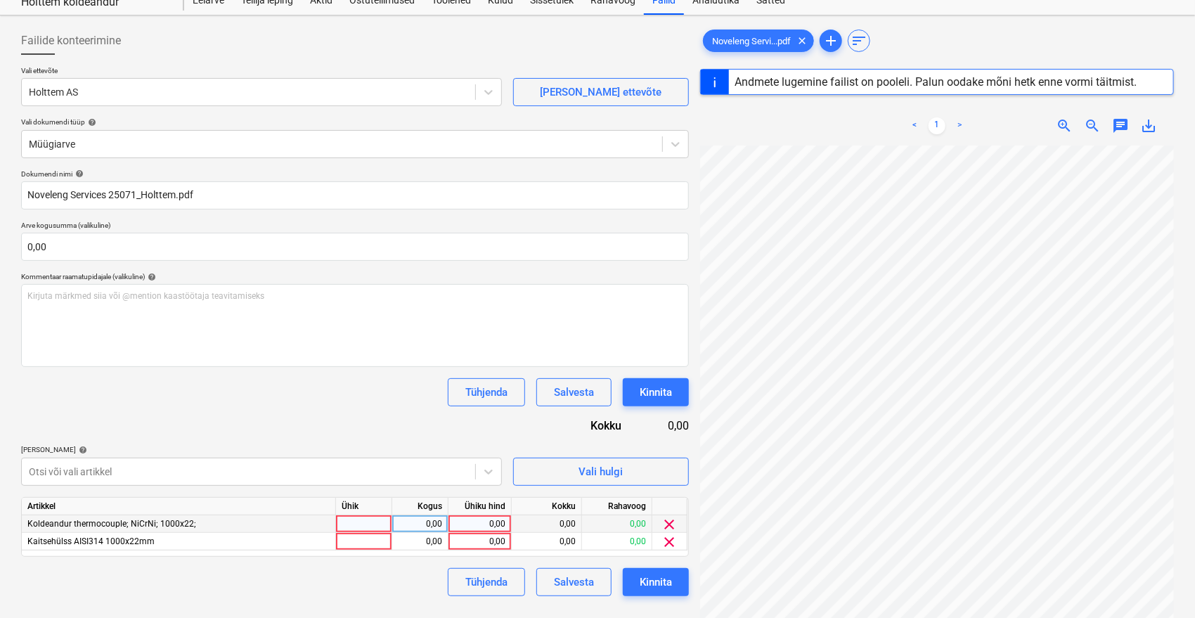
click at [468, 517] on div "0,00" at bounding box center [479, 524] width 51 height 18
type input "186,30"
click at [485, 546] on div "0,00" at bounding box center [479, 542] width 51 height 18
type input "66,42"
click at [356, 408] on div "Dokumendi nimi help Noveleng Services 25071_Holttem.pdf Arve kogusumma (valikul…" at bounding box center [355, 382] width 668 height 427
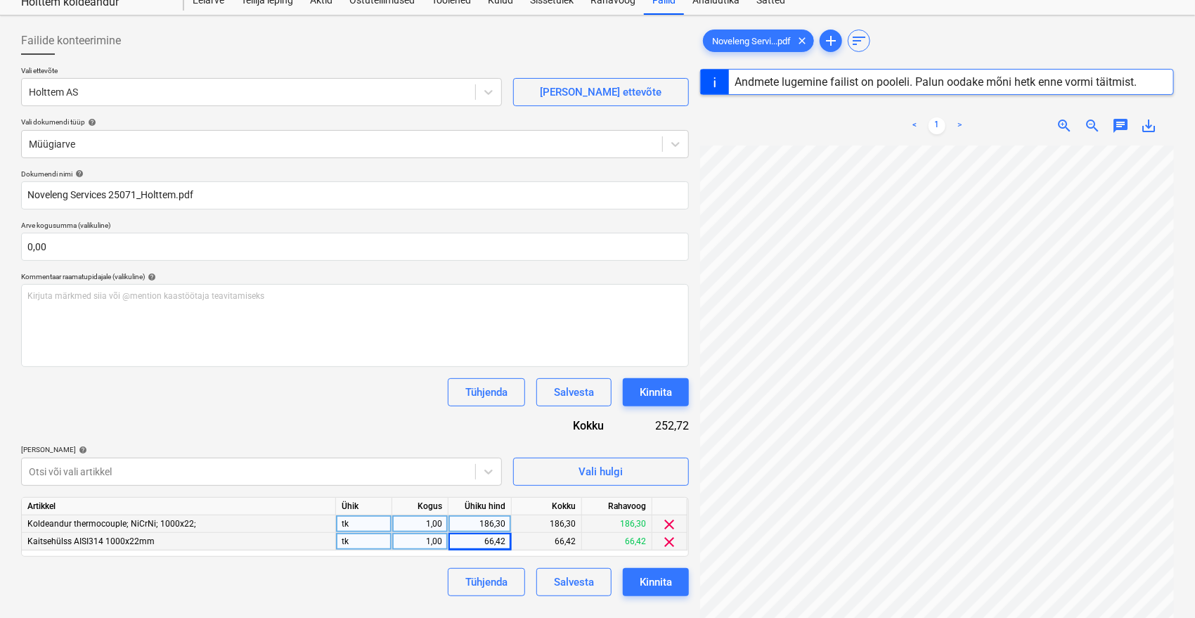
scroll to position [159, 56]
click at [683, 182] on div "Failide konteerimine Vali ettevõte Holttem AS [PERSON_NAME] uus ettevõte Vali d…" at bounding box center [597, 375] width 1164 height 709
type input "25071"
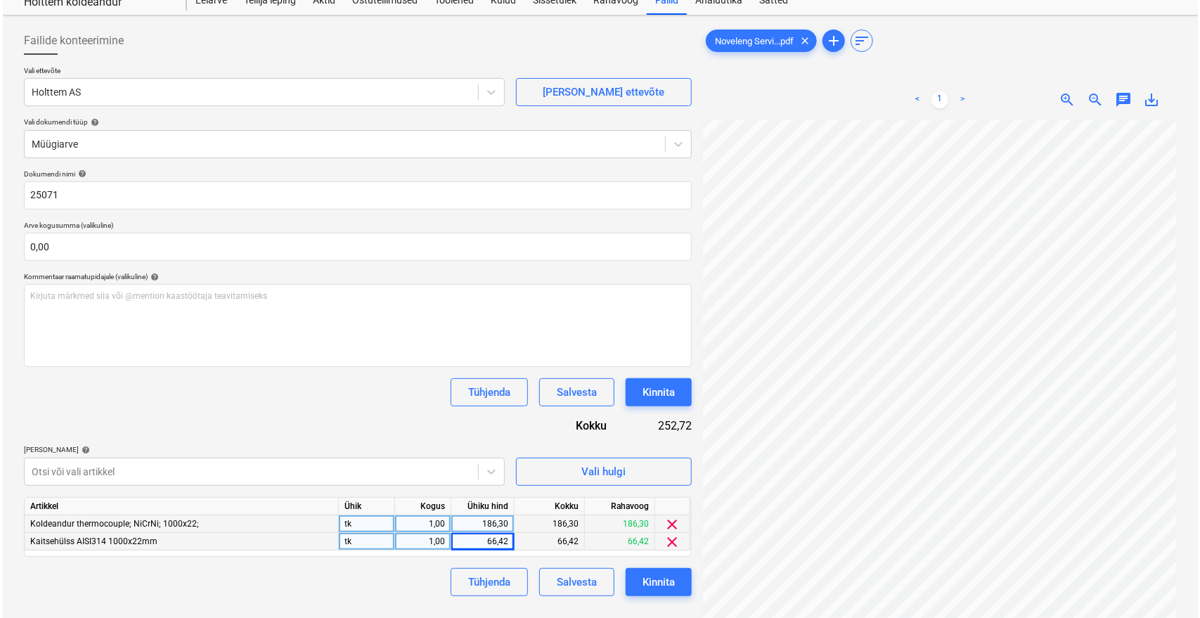
scroll to position [0, 22]
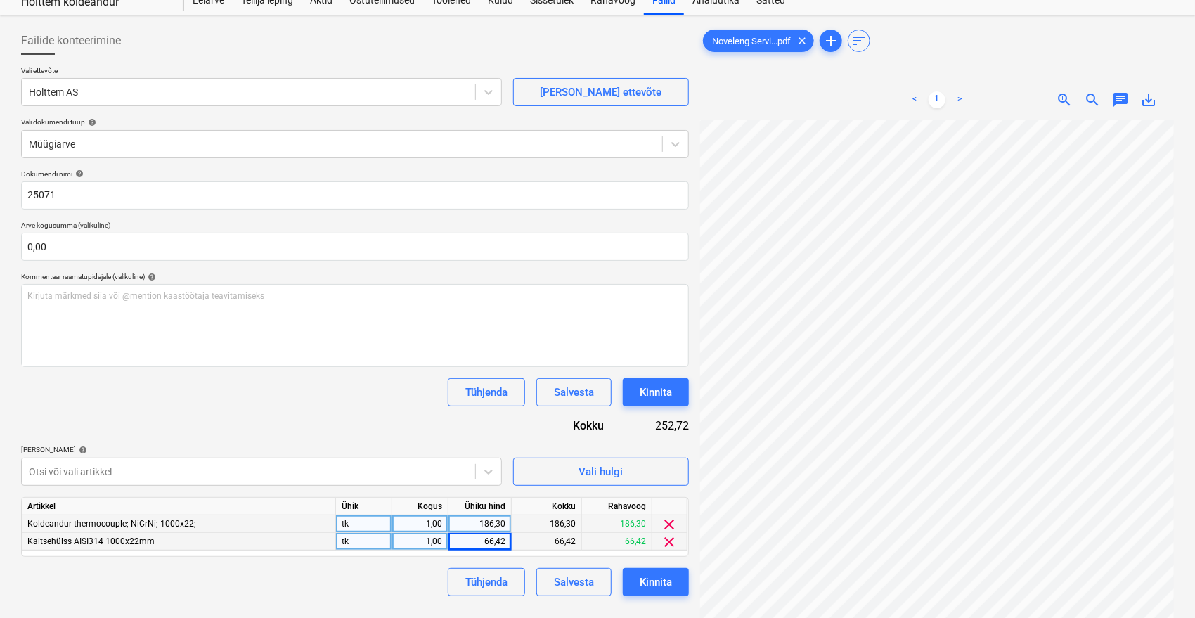
click at [202, 416] on div "Dokumendi nimi help 25071 Arve kogusumma (valikuline) 0,00 Kommentaar raamatupi…" at bounding box center [355, 382] width 668 height 427
click at [659, 584] on div "Kinnita" at bounding box center [656, 582] width 32 height 18
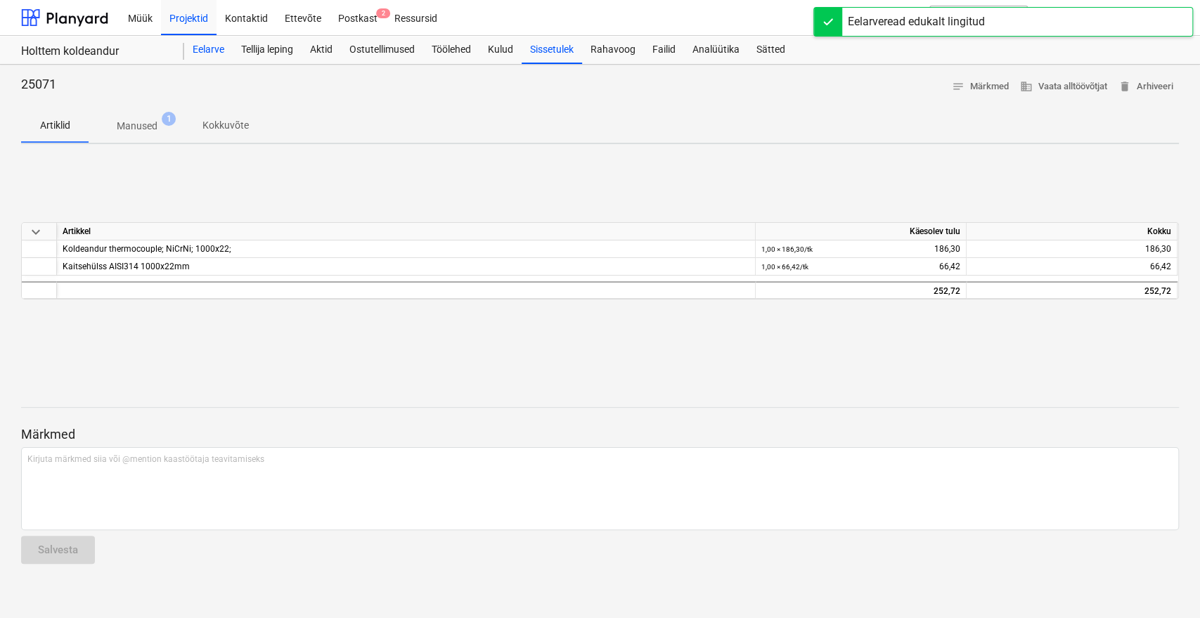
click at [207, 50] on div "Eelarve" at bounding box center [208, 50] width 49 height 28
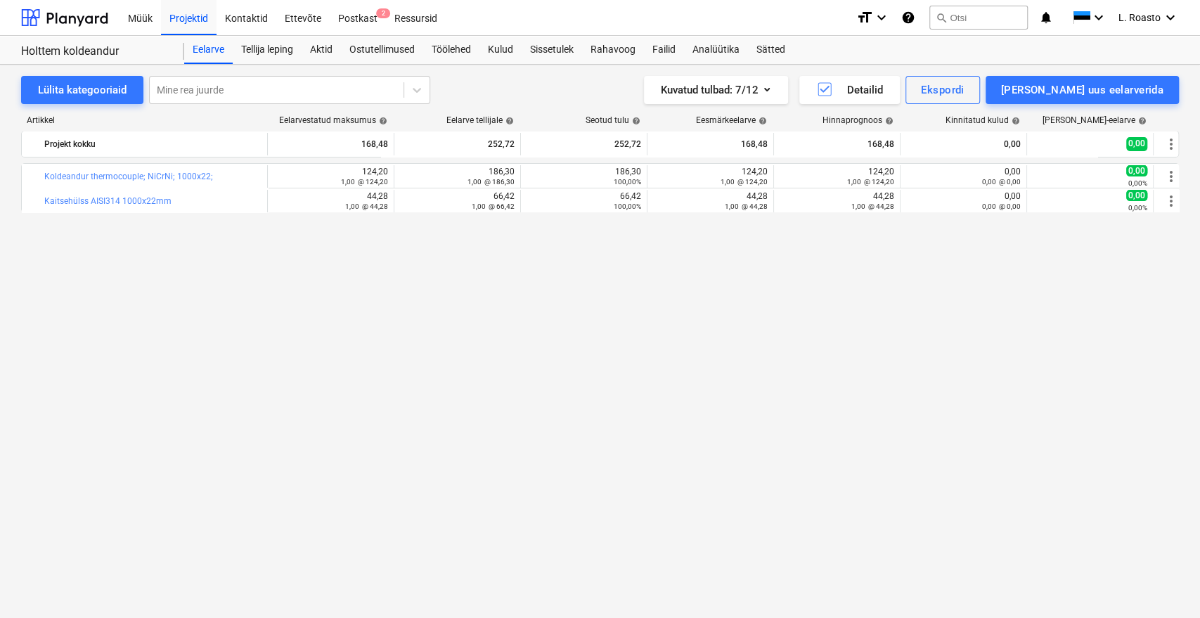
click at [1067, 445] on div "bar_chart Koldeandur thermocouple; NiCrNi; 1000x22; edit 124,20 1,00 @ 124,20 e…" at bounding box center [600, 361] width 1158 height 397
click at [775, 52] on div "Sätted" at bounding box center [771, 50] width 46 height 28
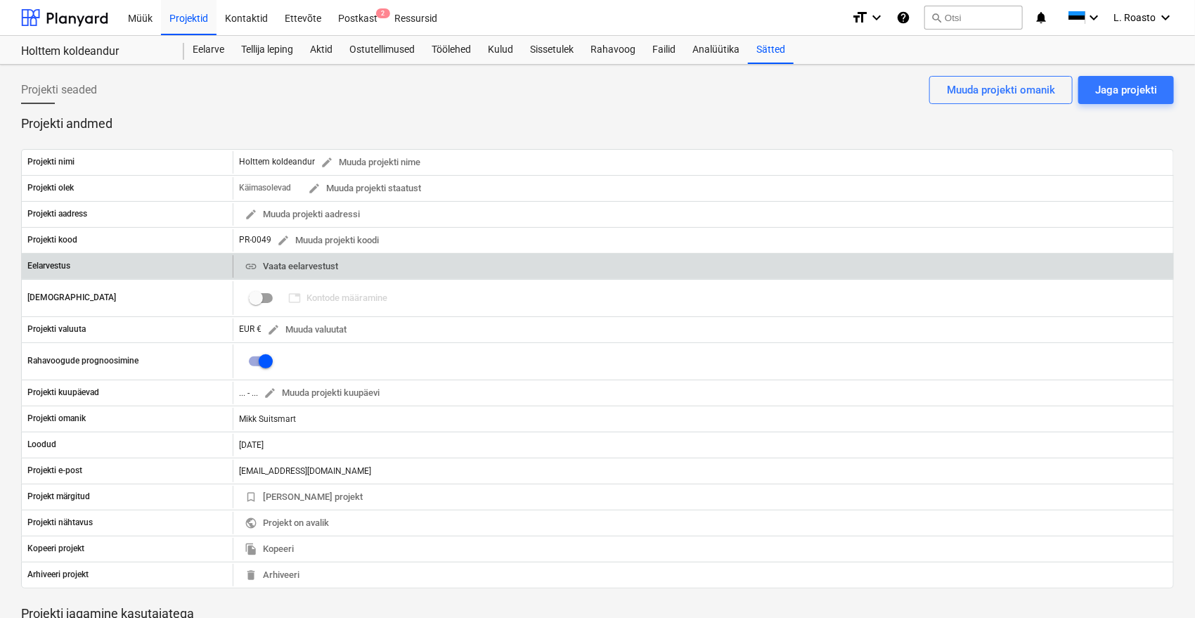
click at [296, 260] on span "link Vaata eelarvestust" at bounding box center [292, 267] width 94 height 16
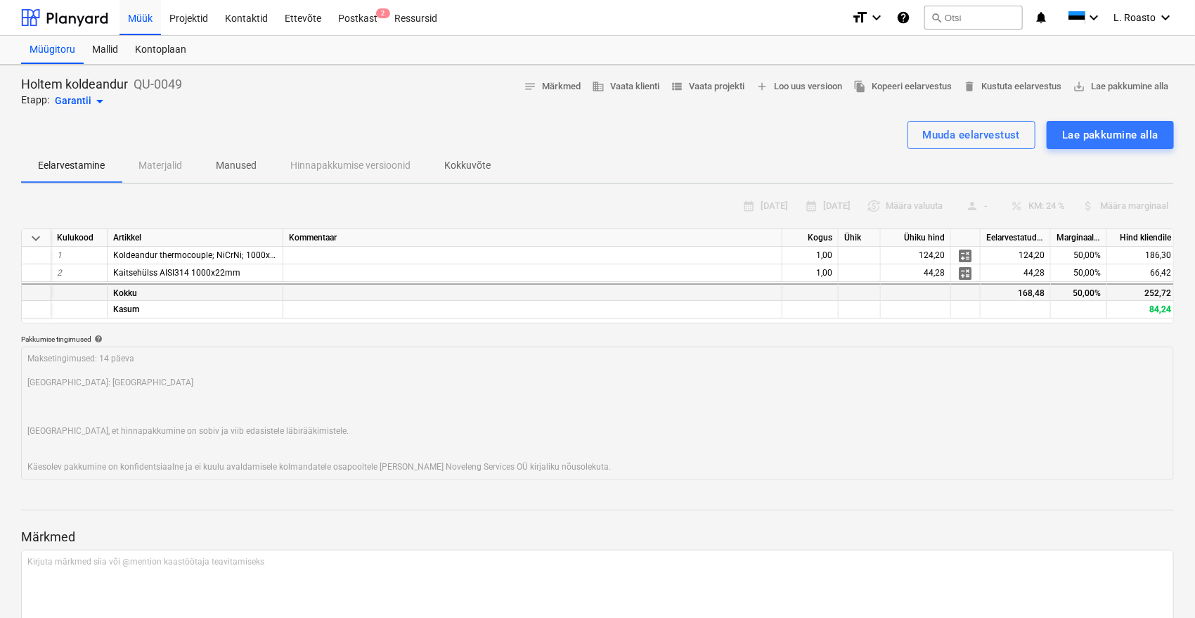
type textarea "x"
click at [475, 162] on p "Kokkuvõte" at bounding box center [467, 165] width 46 height 15
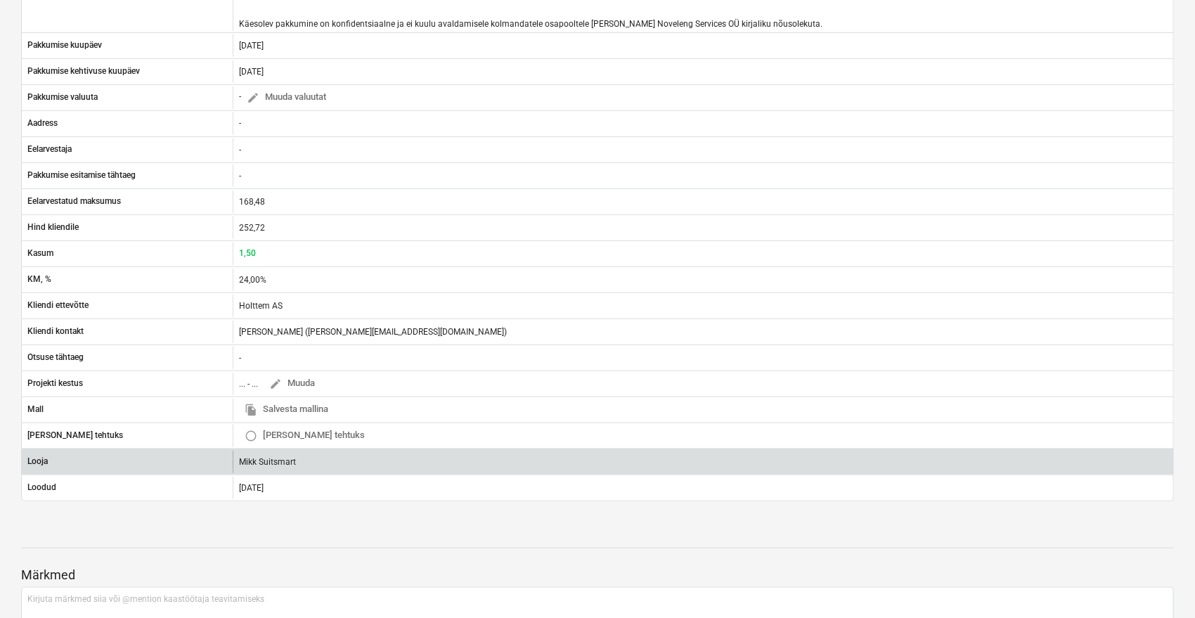
scroll to position [390, 0]
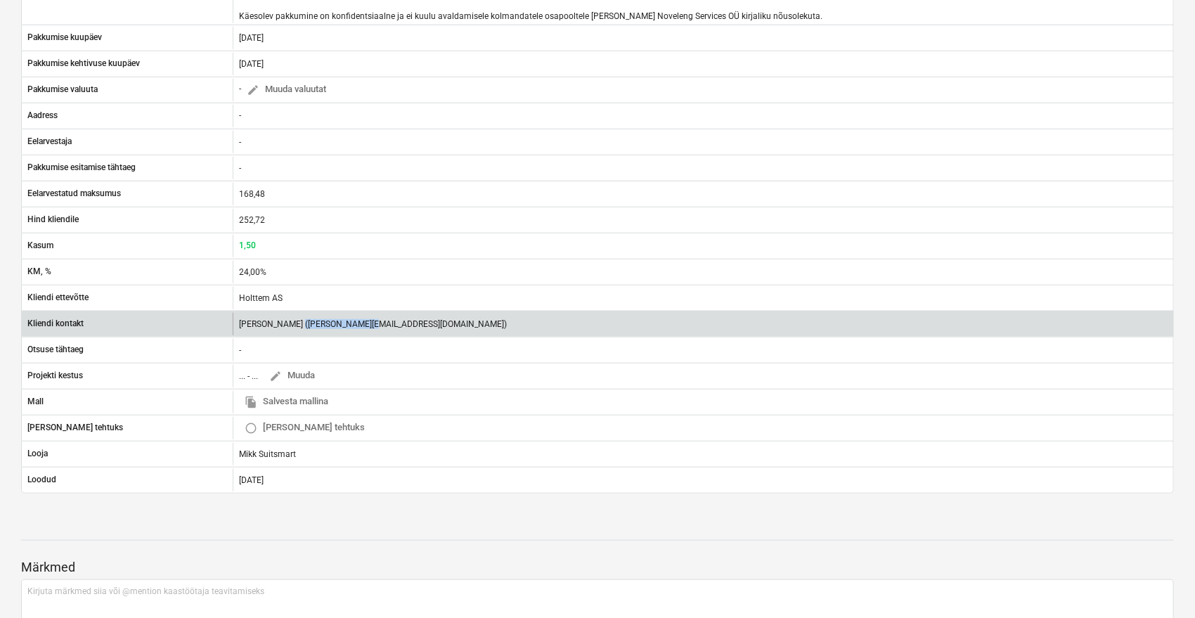
drag, startPoint x: 363, startPoint y: 322, endPoint x: 295, endPoint y: 321, distance: 67.5
click at [295, 321] on div "[PERSON_NAME] ([PERSON_NAME][EMAIL_ADDRESS][DOMAIN_NAME])" at bounding box center [373, 324] width 268 height 10
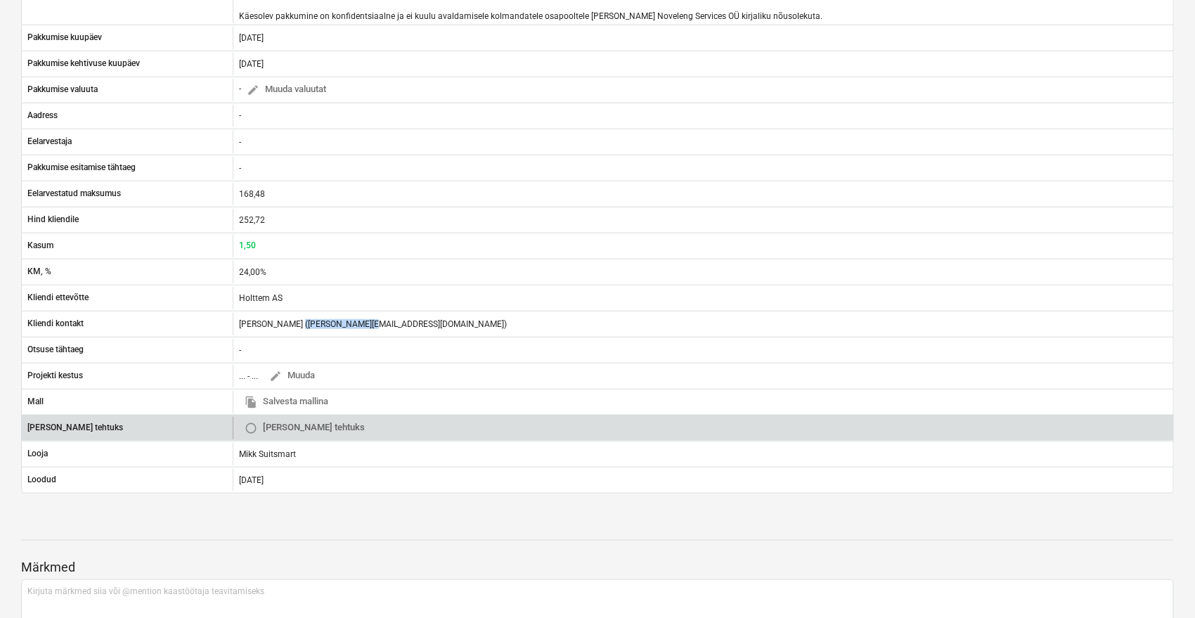
copy div "[PERSON_NAME][EMAIL_ADDRESS][DOMAIN_NAME]"
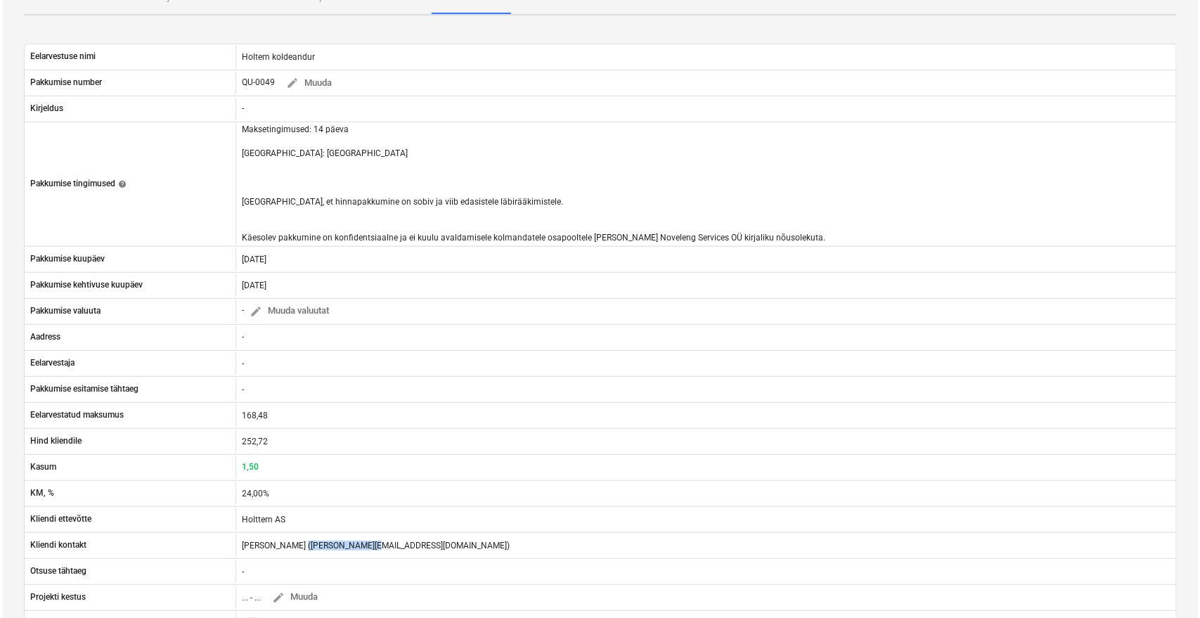
scroll to position [0, 0]
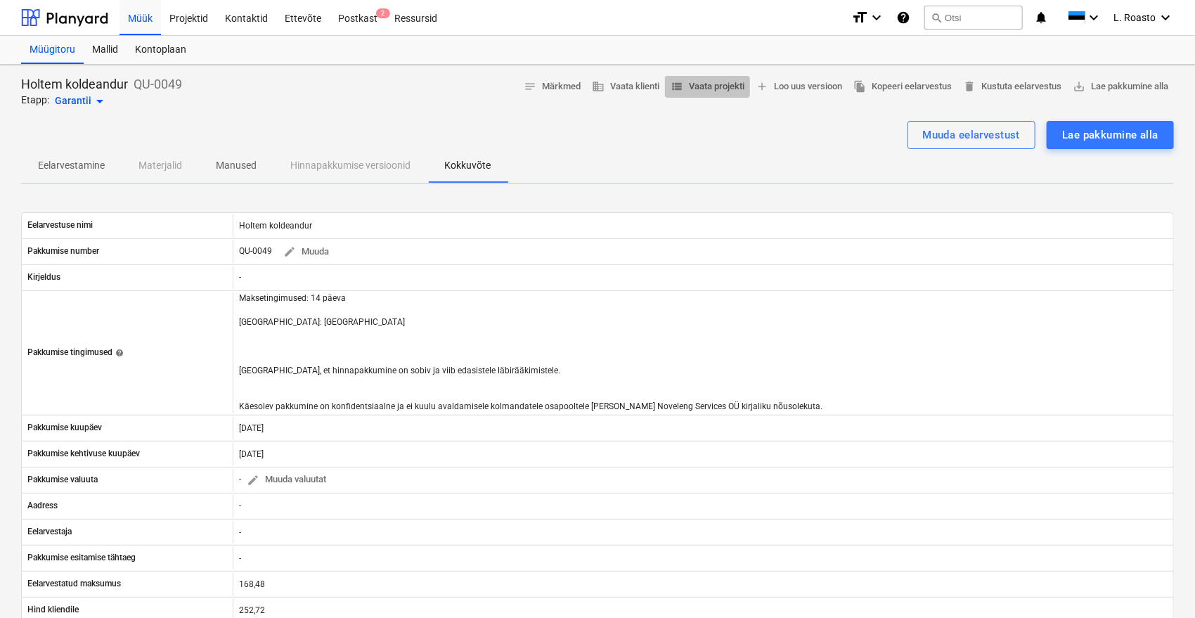
click at [731, 79] on span "view_list Vaata projekti" at bounding box center [708, 87] width 74 height 16
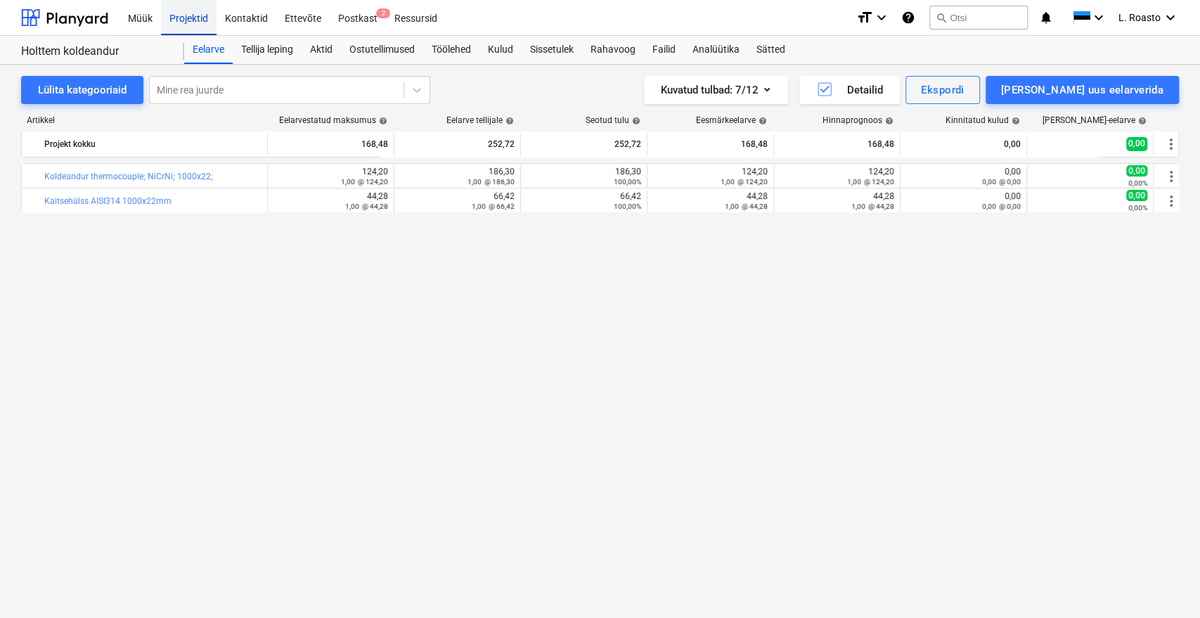
click at [202, 19] on div "Projektid" at bounding box center [189, 17] width 56 height 36
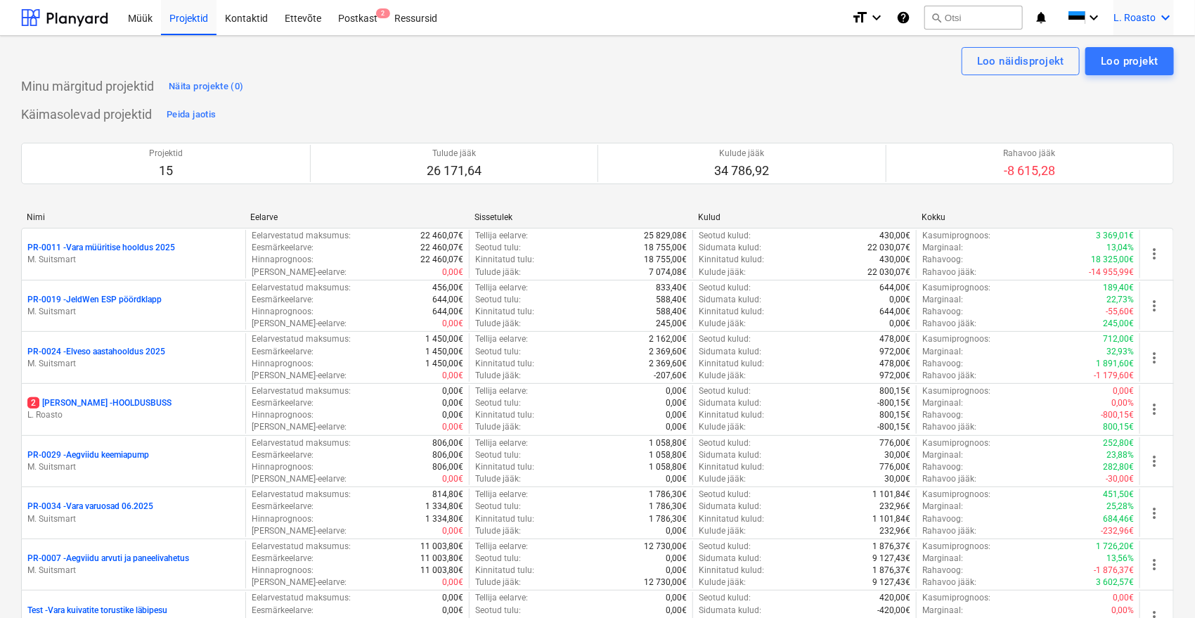
click at [1140, 22] on span "L. Roasto" at bounding box center [1135, 17] width 42 height 11
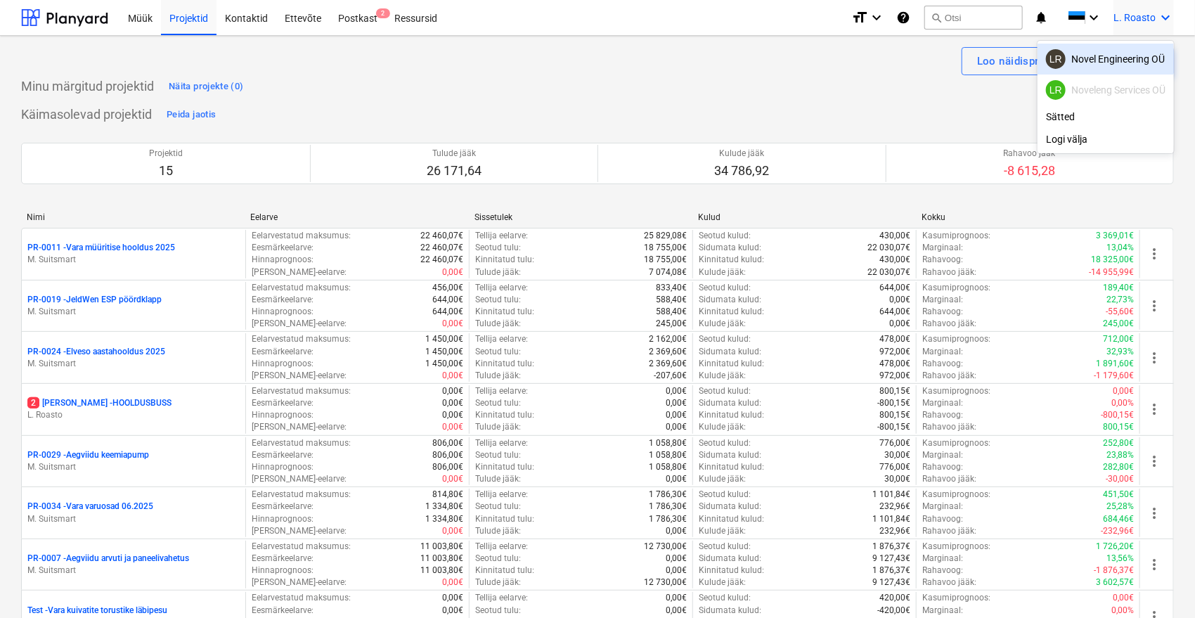
click at [1133, 60] on div "LR Novel Engineering OÜ" at bounding box center [1106, 59] width 120 height 20
